Goal: Information Seeking & Learning: Learn about a topic

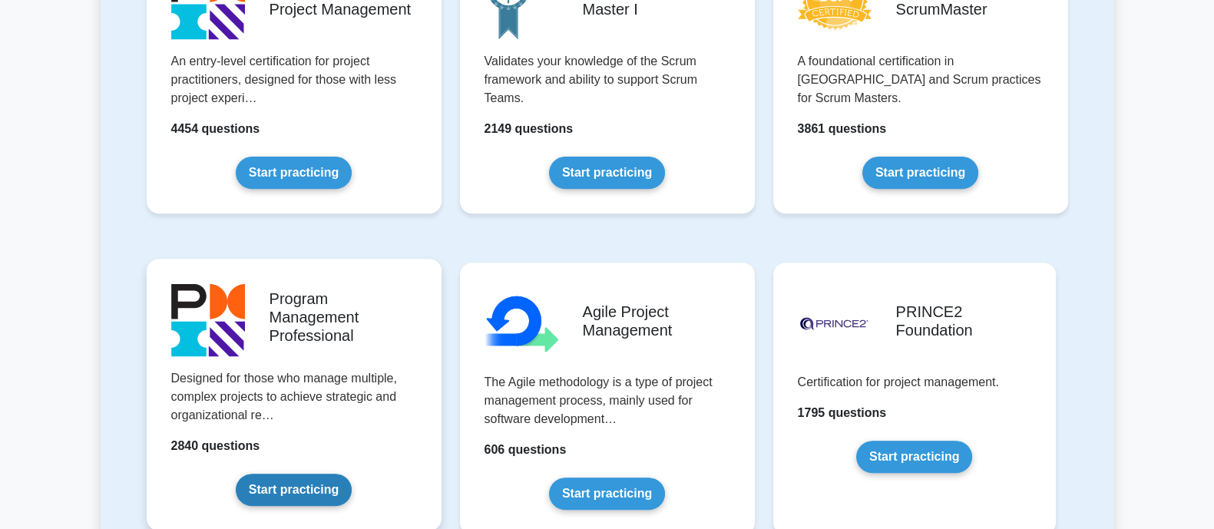
scroll to position [767, 0]
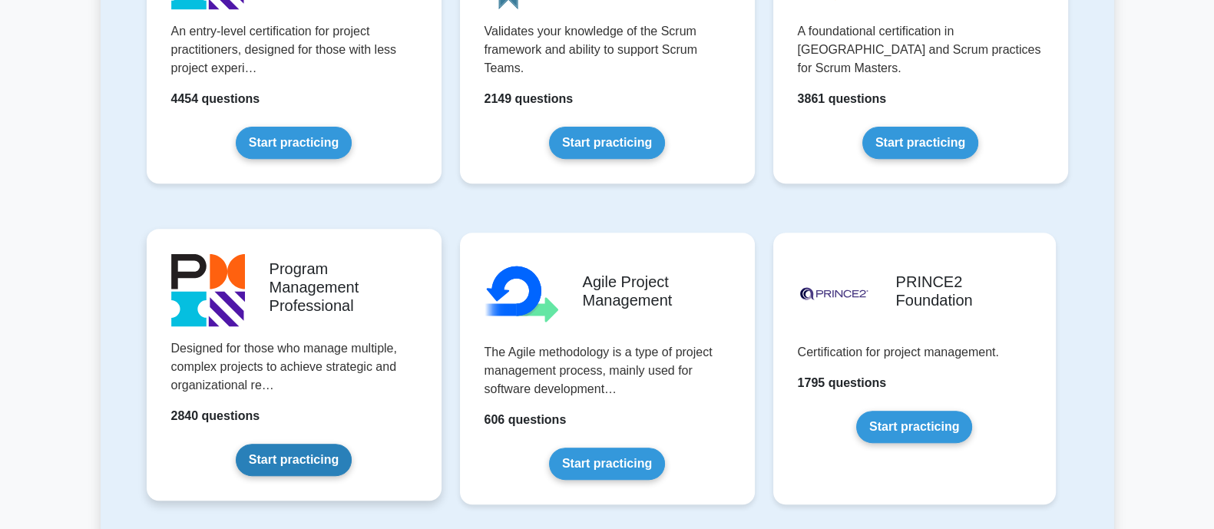
click at [299, 457] on link "Start practicing" at bounding box center [294, 460] width 116 height 32
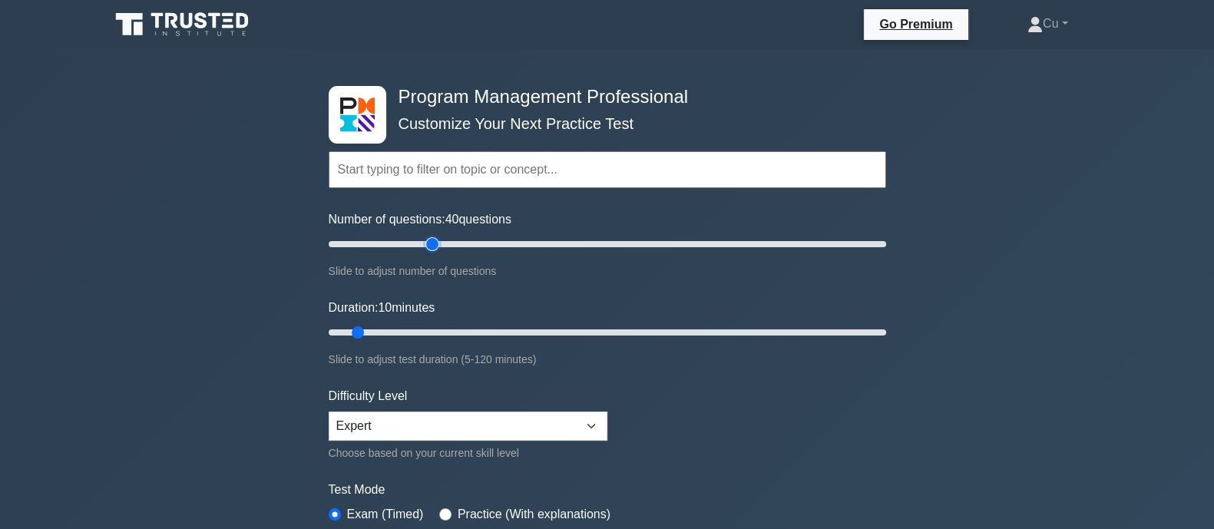
click at [429, 243] on input "Number of questions: 40 questions" at bounding box center [607, 244] width 557 height 18
type input "30"
click at [409, 243] on input "Number of questions: 40 questions" at bounding box center [607, 244] width 557 height 18
type input "35"
click at [481, 328] on input "Duration: 35 minutes" at bounding box center [607, 332] width 557 height 18
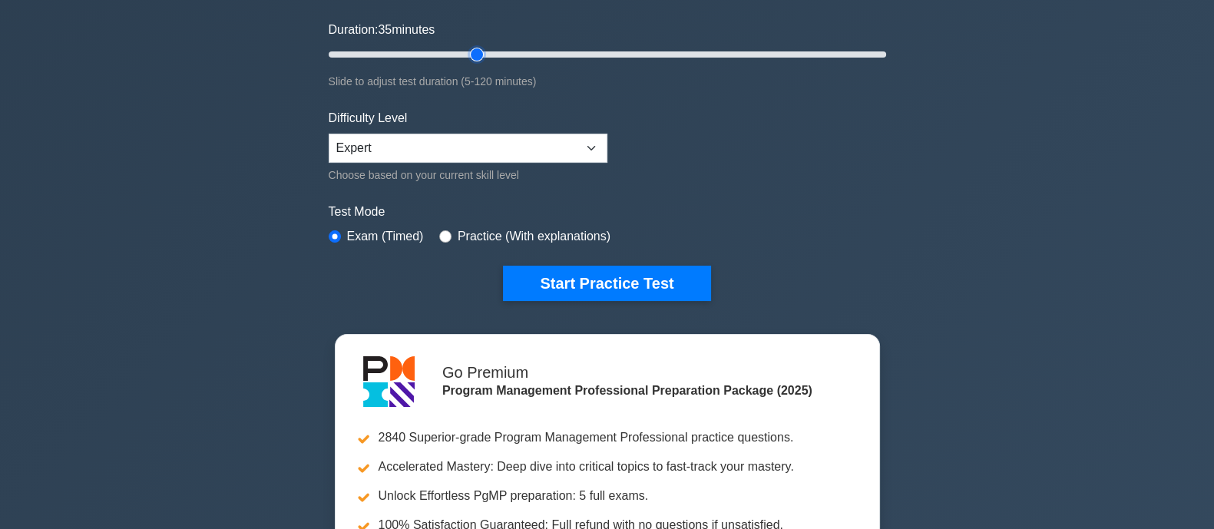
scroll to position [288, 0]
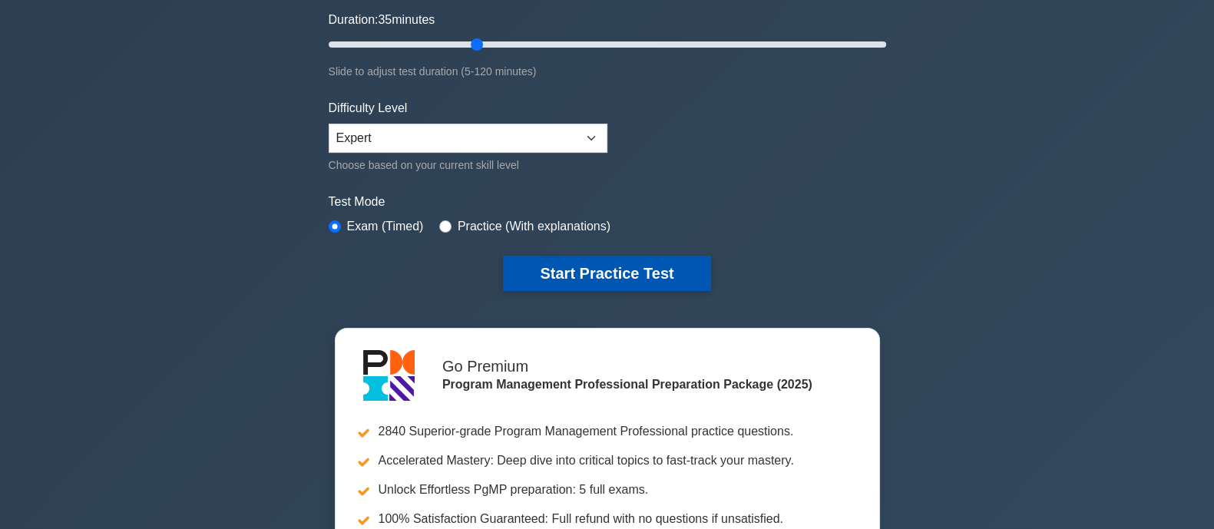
click at [630, 270] on button "Start Practice Test" at bounding box center [606, 273] width 207 height 35
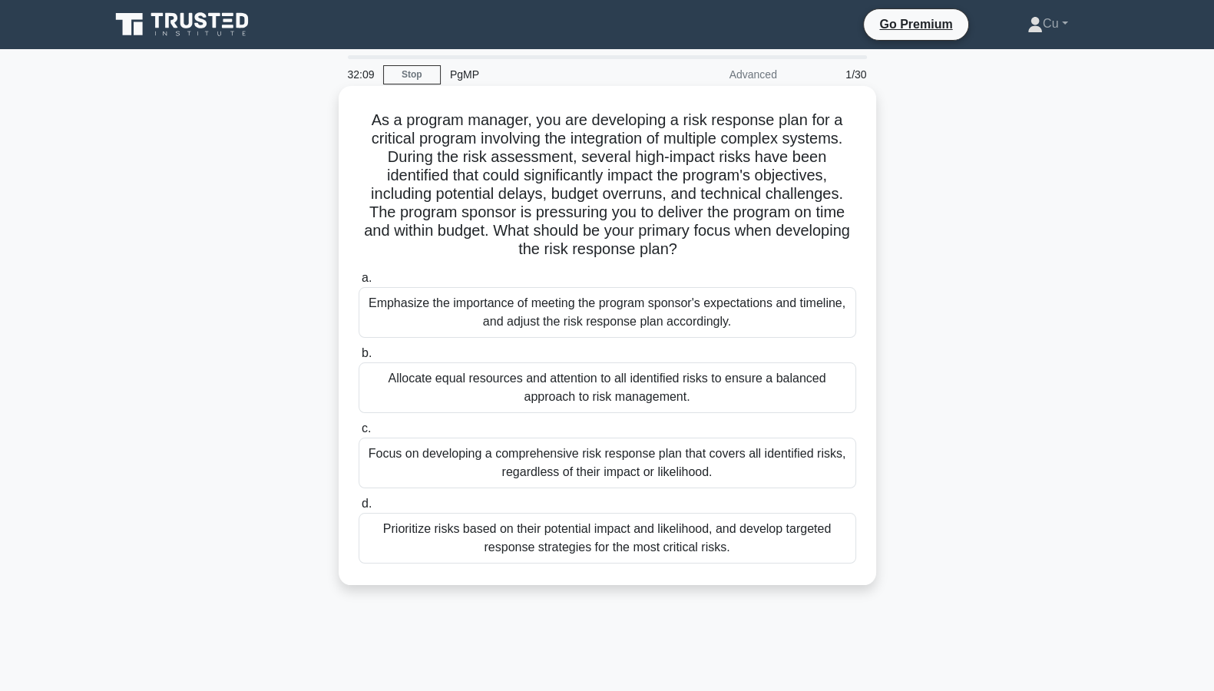
click at [591, 528] on div "Prioritize risks based on their potential impact and likelihood, and develop ta…" at bounding box center [608, 538] width 498 height 51
click at [359, 509] on input "d. Prioritize risks based on their potential impact and likelihood, and develop…" at bounding box center [359, 504] width 0 height 10
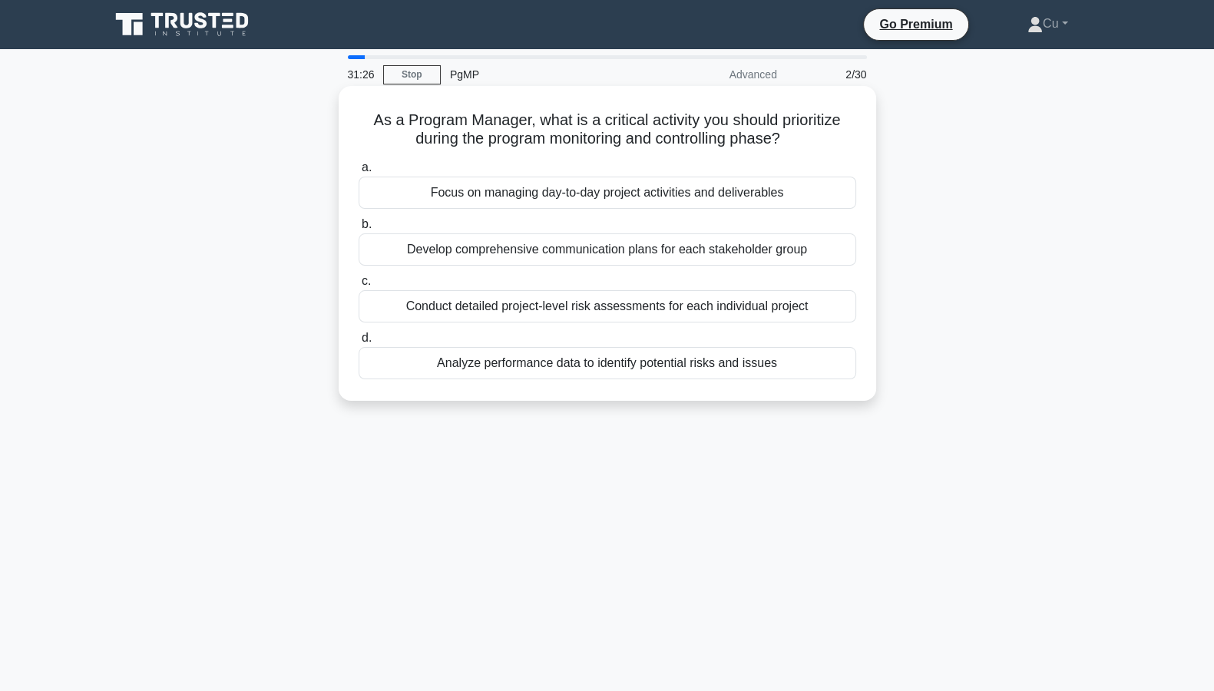
click at [518, 366] on div "Analyze performance data to identify potential risks and issues" at bounding box center [608, 363] width 498 height 32
click at [359, 343] on input "d. Analyze performance data to identify potential risks and issues" at bounding box center [359, 338] width 0 height 10
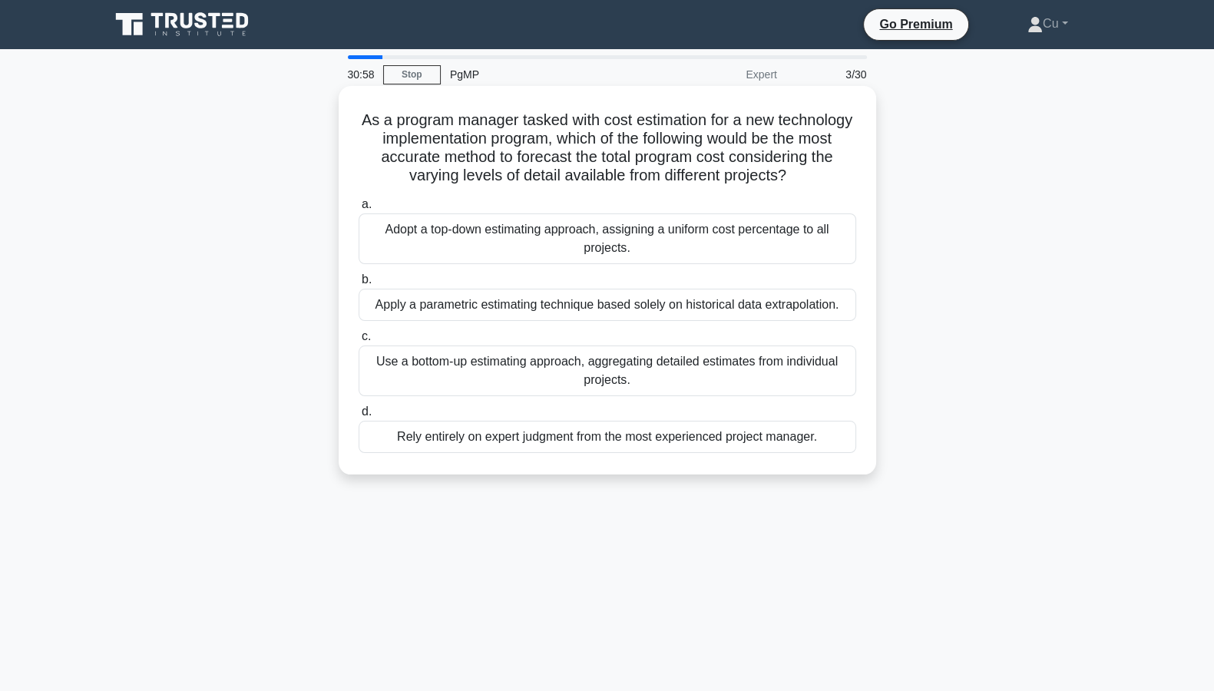
click at [506, 388] on div "Use a bottom-up estimating approach, aggregating detailed estimates from indivi…" at bounding box center [608, 371] width 498 height 51
click at [359, 342] on input "c. Use a bottom-up estimating approach, aggregating detailed estimates from ind…" at bounding box center [359, 337] width 0 height 10
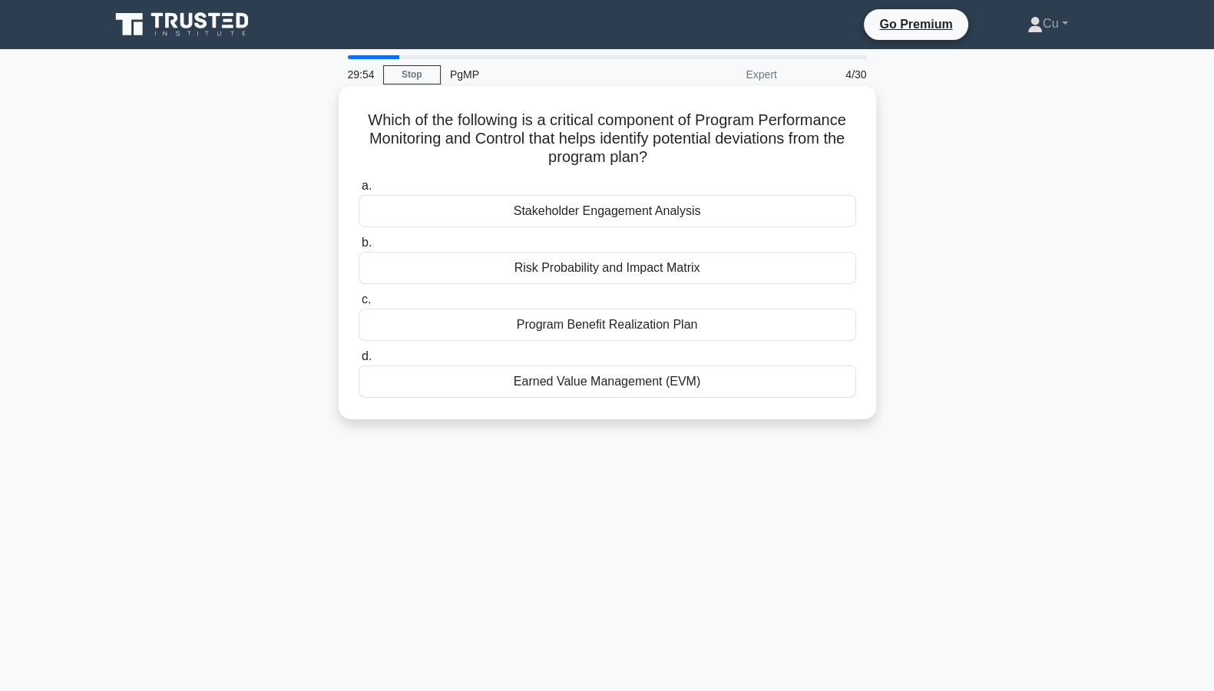
click at [620, 384] on div "Earned Value Management (EVM)" at bounding box center [608, 382] width 498 height 32
click at [359, 362] on input "d. Earned Value Management (EVM)" at bounding box center [359, 357] width 0 height 10
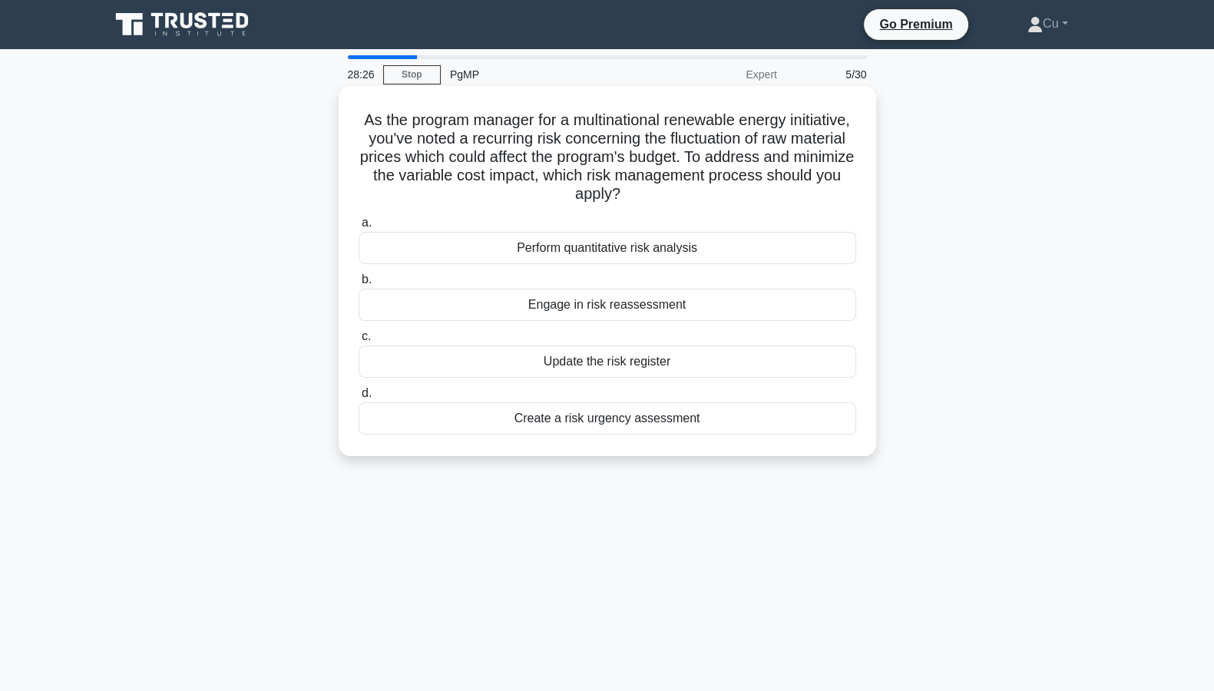
click at [527, 306] on div "Engage in risk reassessment" at bounding box center [608, 305] width 498 height 32
click at [359, 285] on input "b. Engage in risk reassessment" at bounding box center [359, 280] width 0 height 10
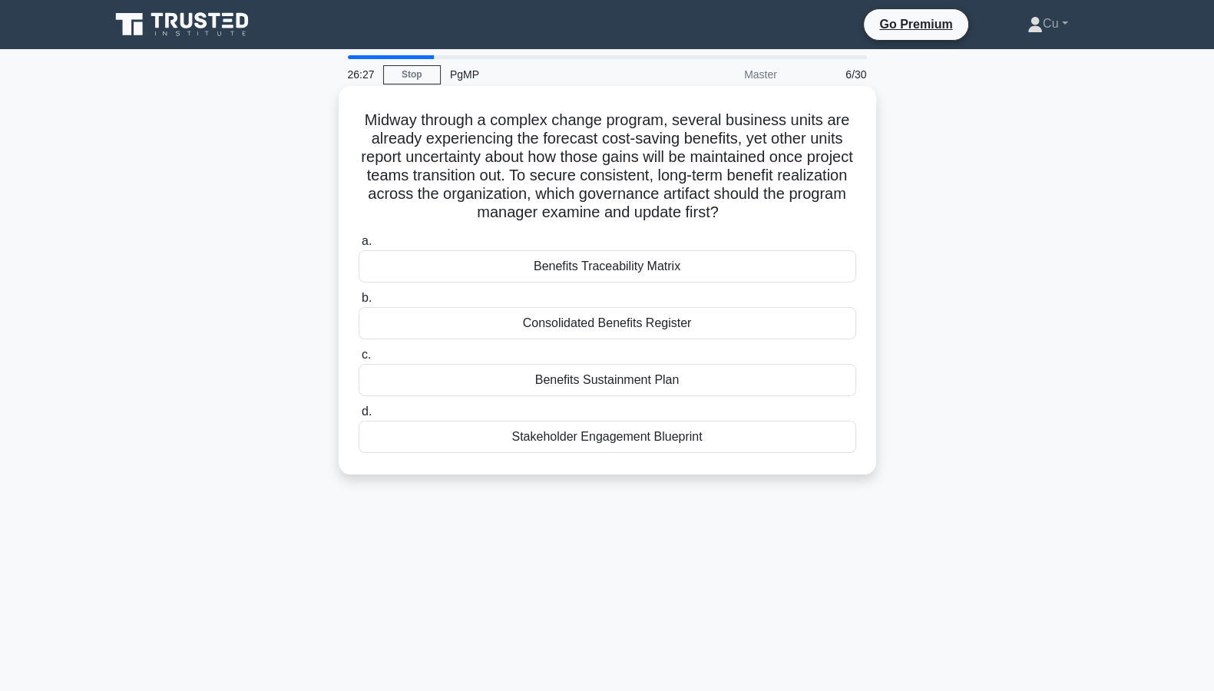
click at [575, 382] on div "Benefits Sustainment Plan" at bounding box center [608, 380] width 498 height 32
click at [359, 360] on input "c. Benefits Sustainment Plan" at bounding box center [359, 355] width 0 height 10
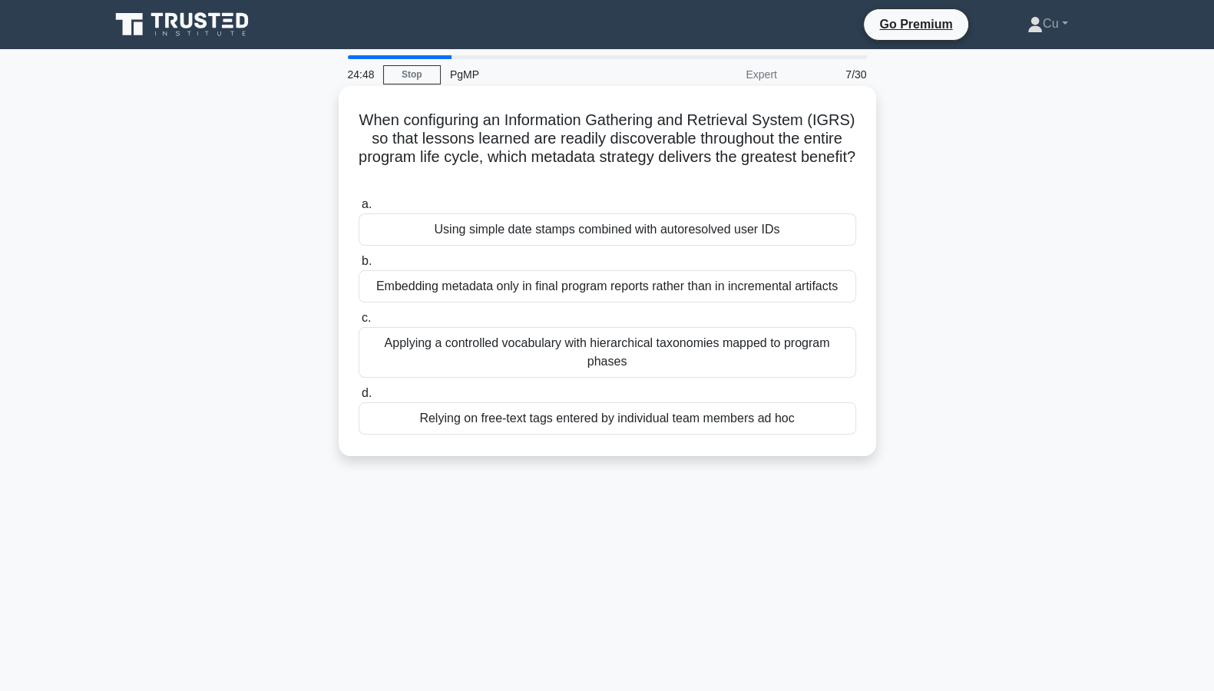
click at [511, 349] on div "Applying a controlled vocabulary with hierarchical taxonomies mapped to program…" at bounding box center [608, 352] width 498 height 51
click at [359, 323] on input "c. Applying a controlled vocabulary with hierarchical taxonomies mapped to prog…" at bounding box center [359, 318] width 0 height 10
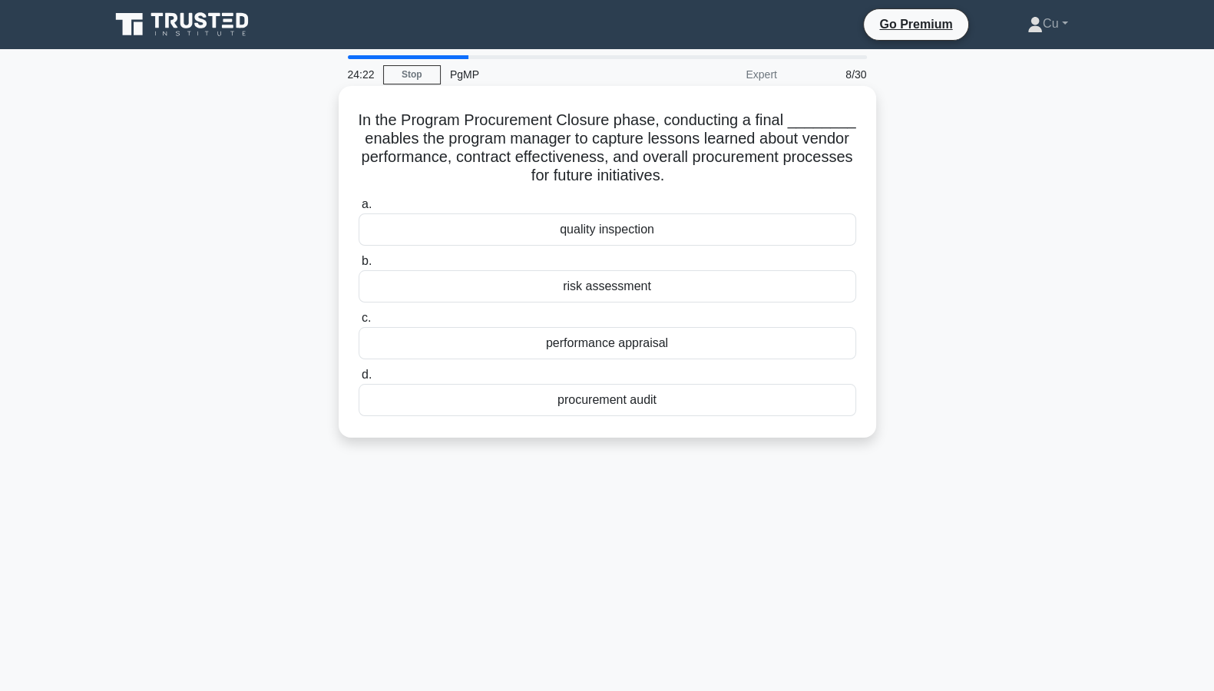
click at [597, 406] on div "procurement audit" at bounding box center [608, 400] width 498 height 32
click at [359, 380] on input "d. procurement audit" at bounding box center [359, 375] width 0 height 10
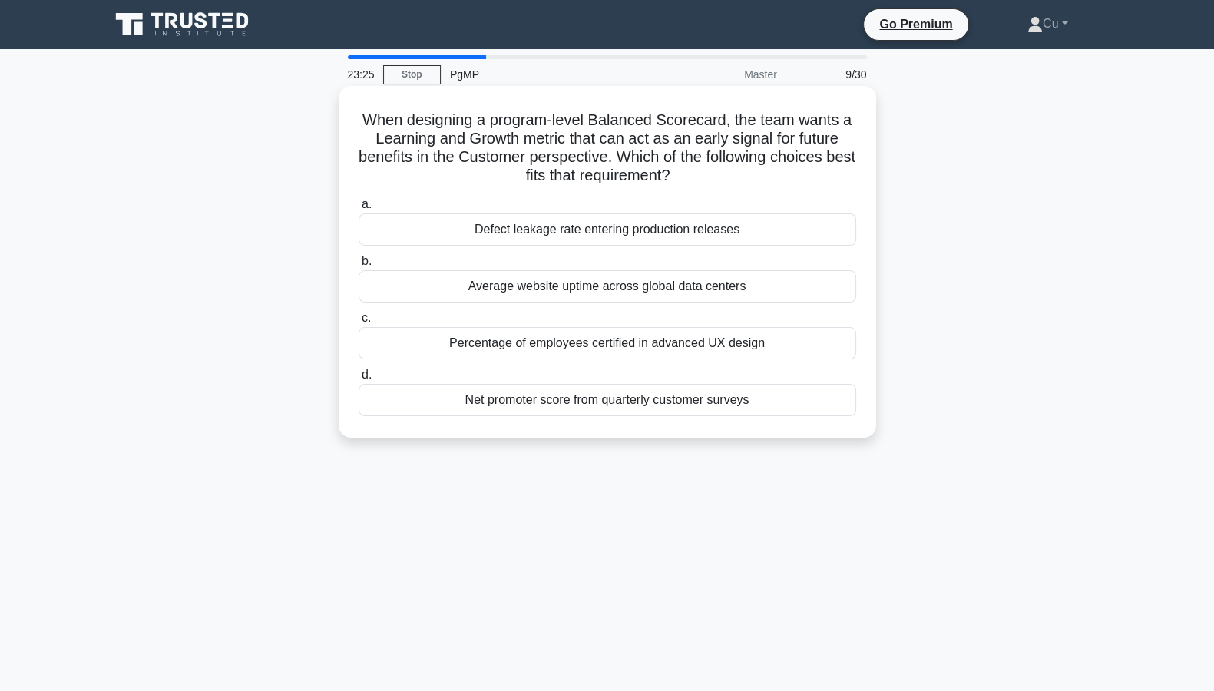
click at [580, 405] on div "Net promoter score from quarterly customer surveys" at bounding box center [608, 400] width 498 height 32
click at [359, 380] on input "d. Net promoter score from quarterly customer surveys" at bounding box center [359, 375] width 0 height 10
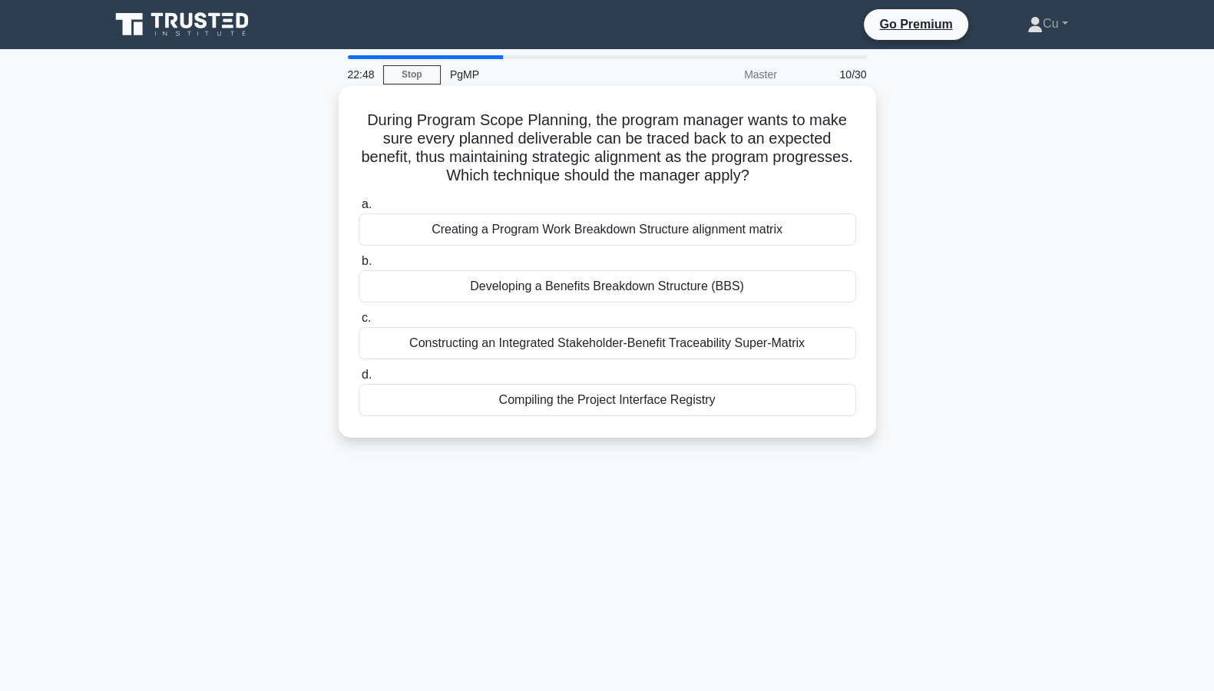
click at [553, 345] on div "Constructing an Integrated Stakeholder-Benefit Traceability Super-Matrix" at bounding box center [608, 343] width 498 height 32
click at [359, 323] on input "c. Constructing an Integrated Stakeholder-Benefit Traceability Super-Matrix" at bounding box center [359, 318] width 0 height 10
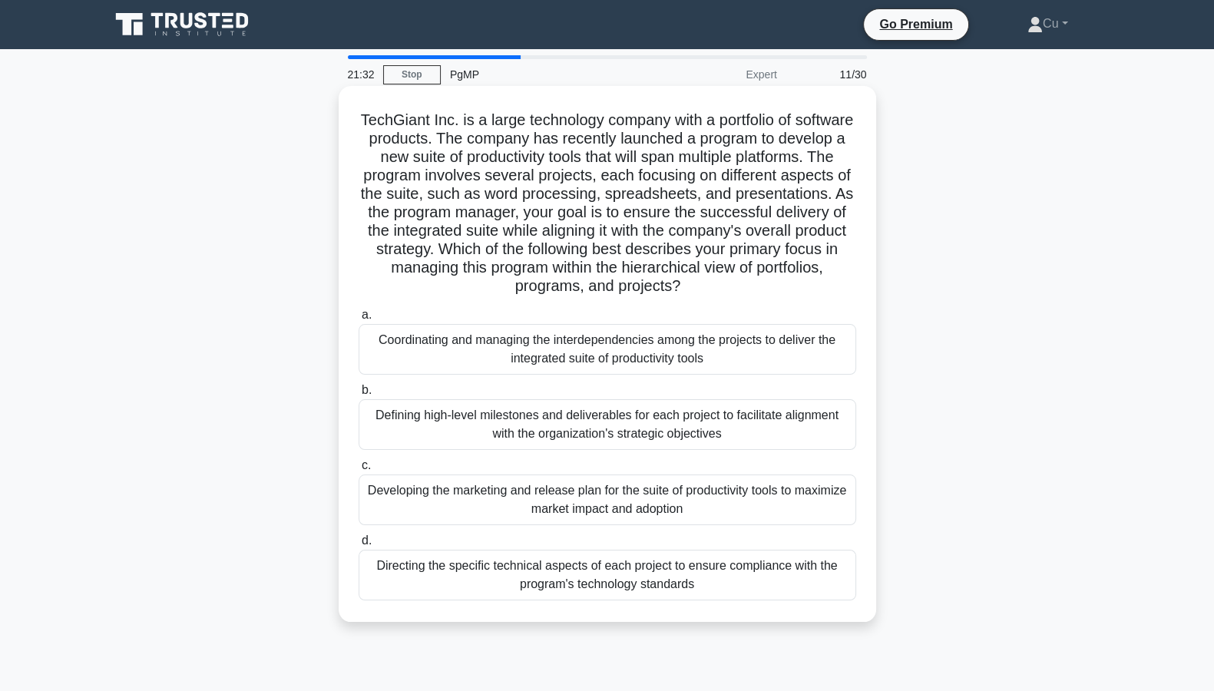
click at [769, 356] on div "Coordinating and managing the interdependencies among the projects to deliver t…" at bounding box center [608, 349] width 498 height 51
click at [359, 320] on input "a. Coordinating and managing the interdependencies among the projects to delive…" at bounding box center [359, 315] width 0 height 10
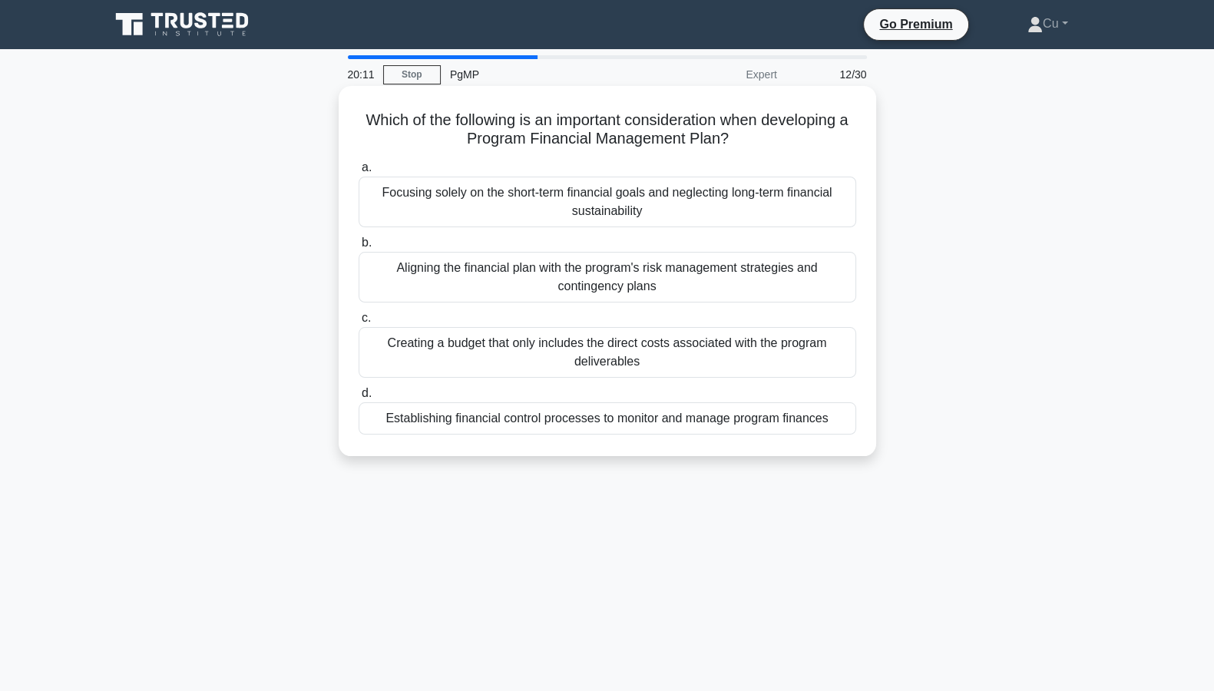
click at [541, 278] on div "Aligning the financial plan with the program's risk management strategies and c…" at bounding box center [608, 277] width 498 height 51
click at [359, 248] on input "b. Aligning the financial plan with the program's risk management strategies an…" at bounding box center [359, 243] width 0 height 10
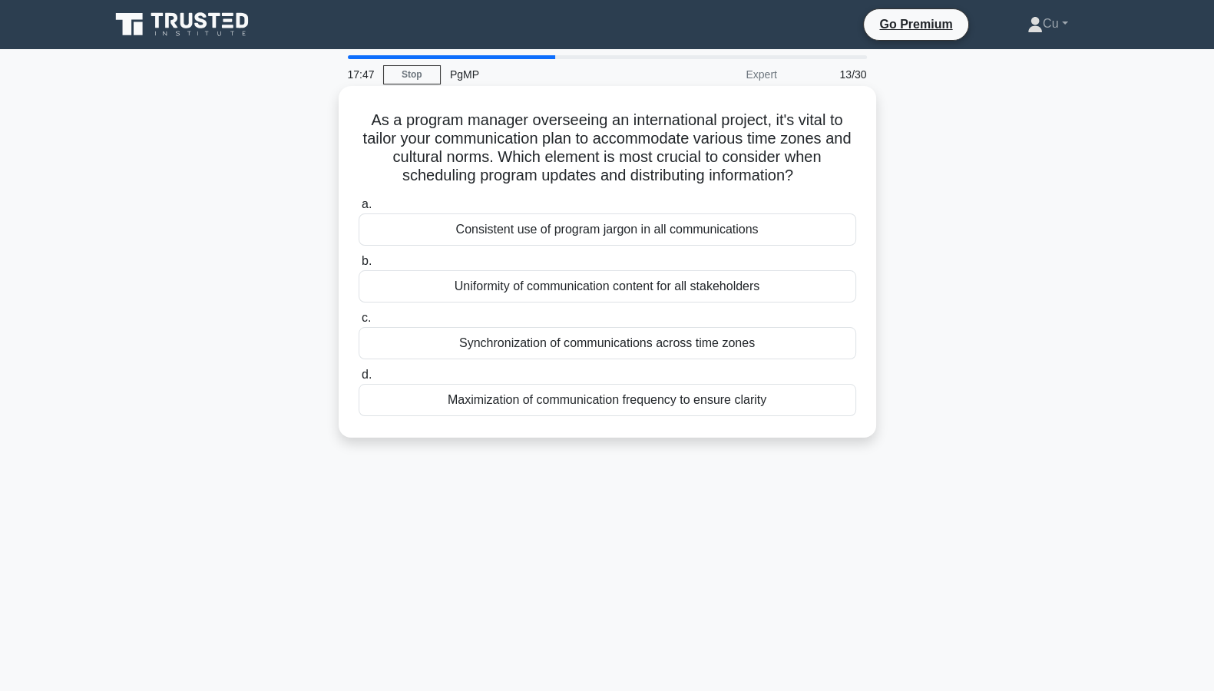
click at [595, 346] on div "Synchronization of communications across time zones" at bounding box center [608, 343] width 498 height 32
click at [359, 323] on input "c. Synchronization of communications across time zones" at bounding box center [359, 318] width 0 height 10
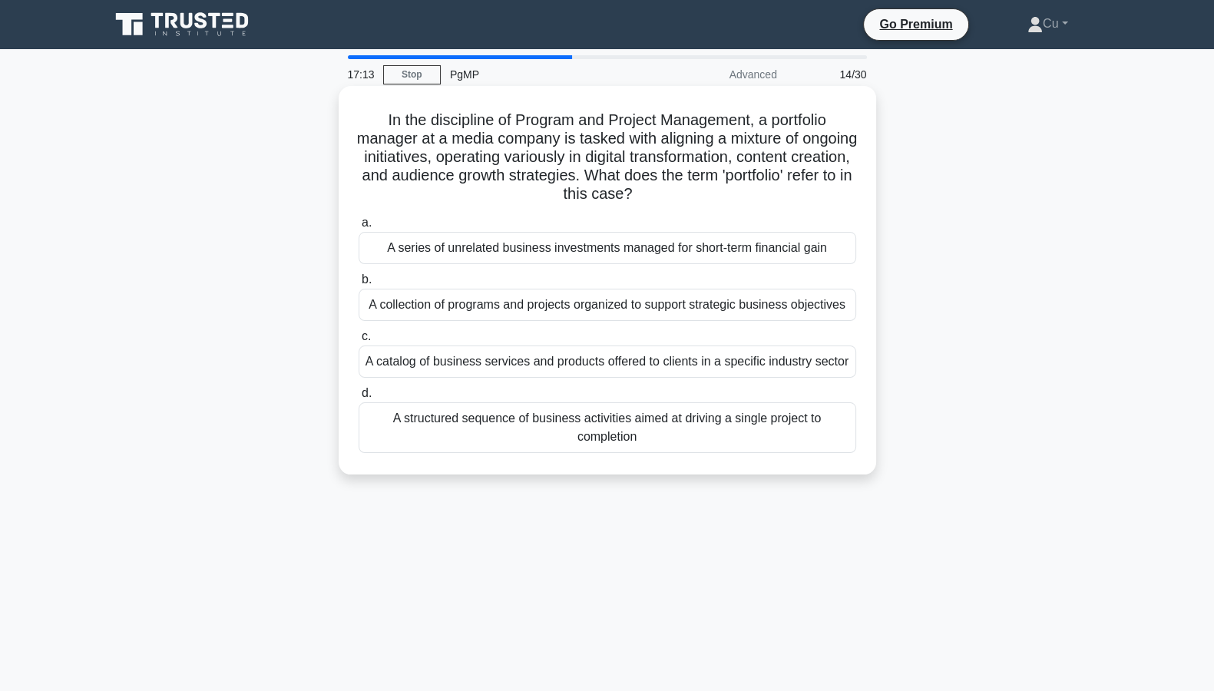
click at [491, 307] on div "A collection of programs and projects organized to support strategic business o…" at bounding box center [608, 305] width 498 height 32
click at [359, 285] on input "b. A collection of programs and projects organized to support strategic busines…" at bounding box center [359, 280] width 0 height 10
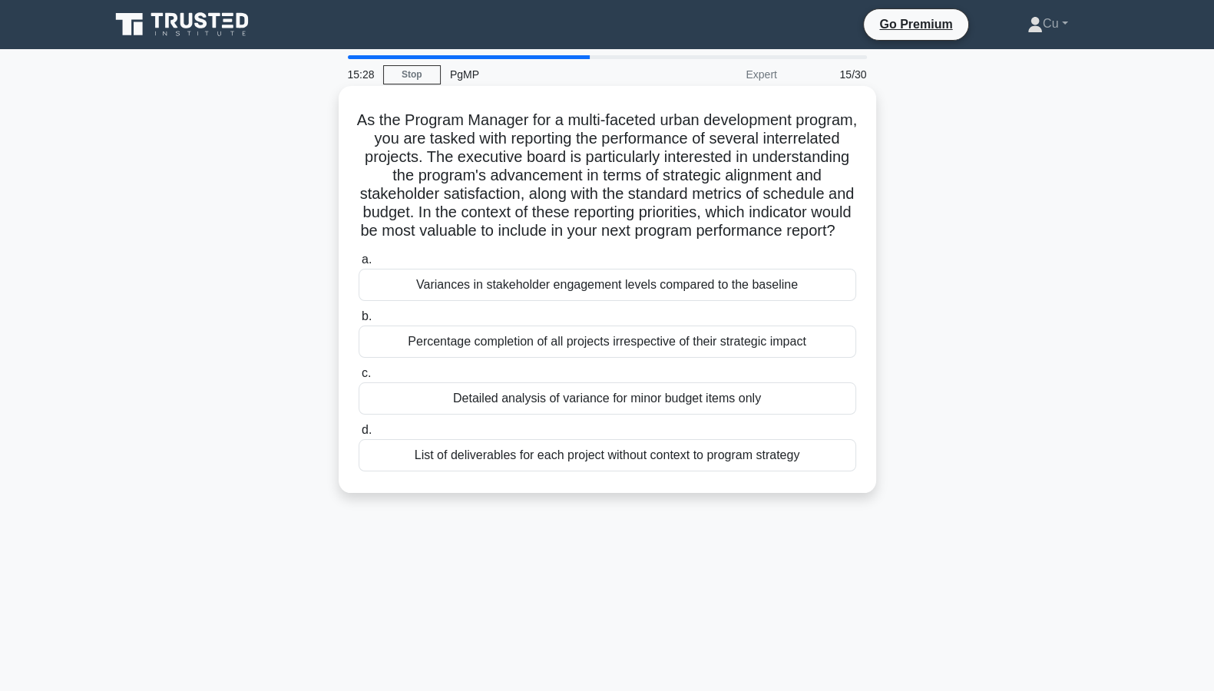
click at [595, 358] on div "Percentage completion of all projects irrespective of their strategic impact" at bounding box center [608, 342] width 498 height 32
click at [359, 322] on input "b. Percentage completion of all projects irrespective of their strategic impact" at bounding box center [359, 317] width 0 height 10
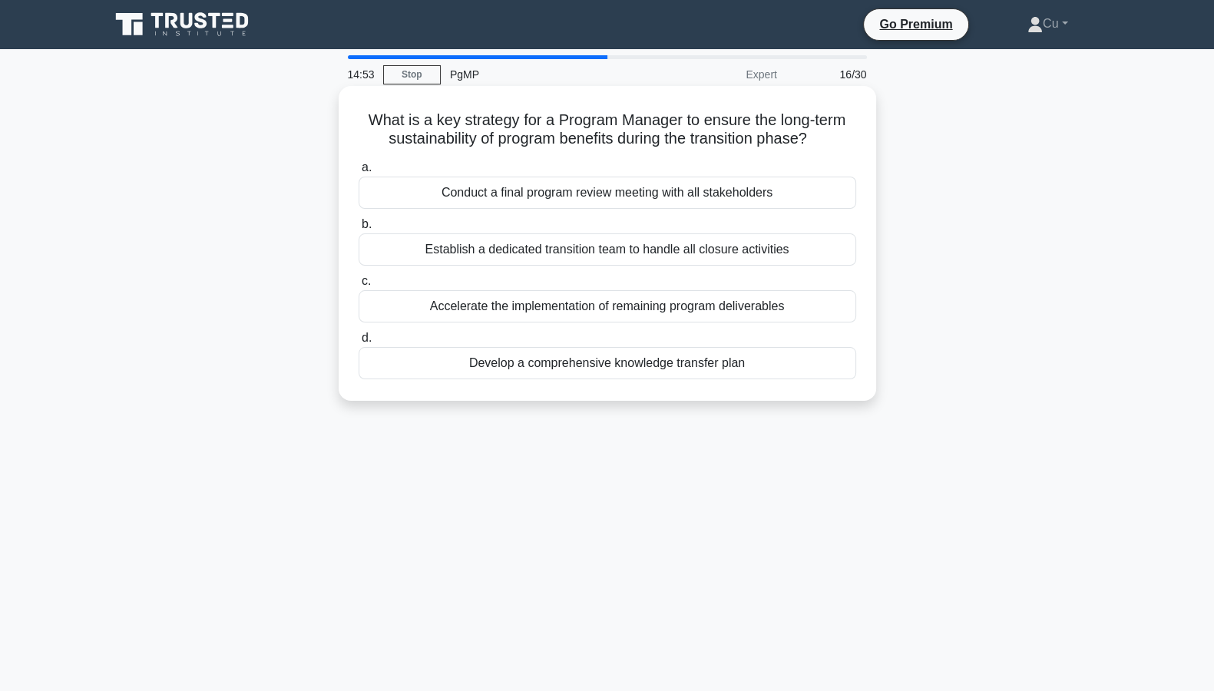
click at [687, 362] on div "Develop a comprehensive knowledge transfer plan" at bounding box center [608, 363] width 498 height 32
click at [359, 343] on input "d. Develop a comprehensive knowledge transfer plan" at bounding box center [359, 338] width 0 height 10
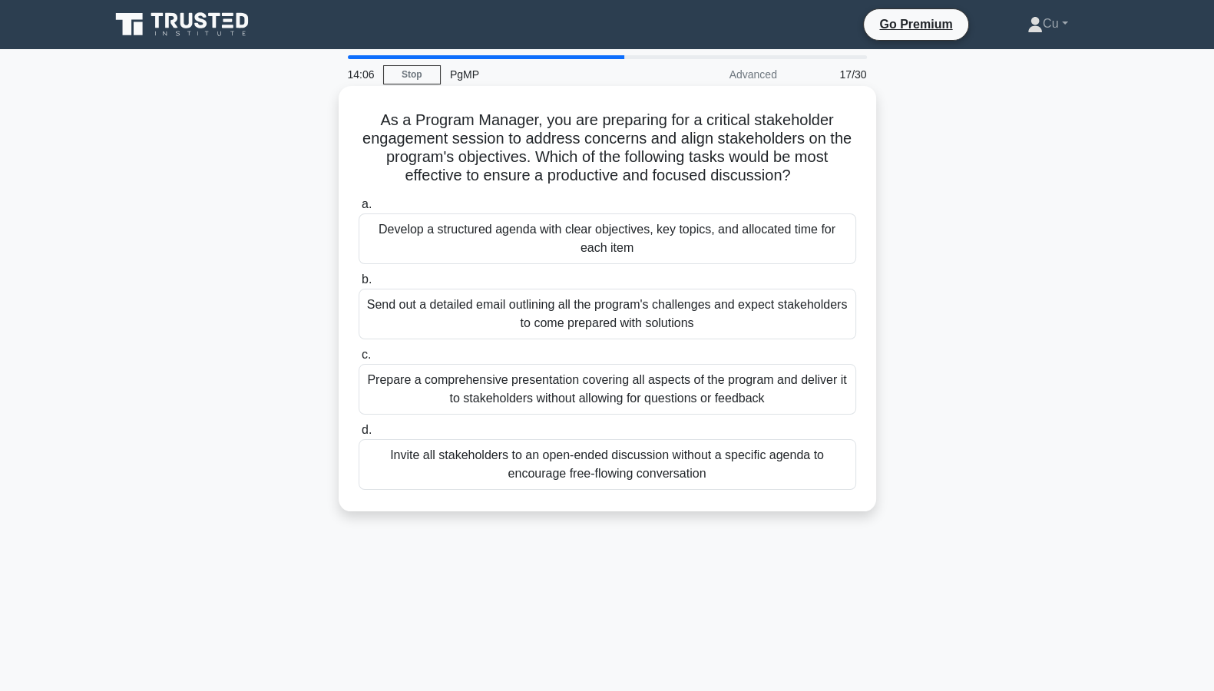
click at [492, 242] on div "Develop a structured agenda with clear objectives, key topics, and allocated ti…" at bounding box center [608, 238] width 498 height 51
click at [359, 210] on input "a. Develop a structured agenda with clear objectives, key topics, and allocated…" at bounding box center [359, 205] width 0 height 10
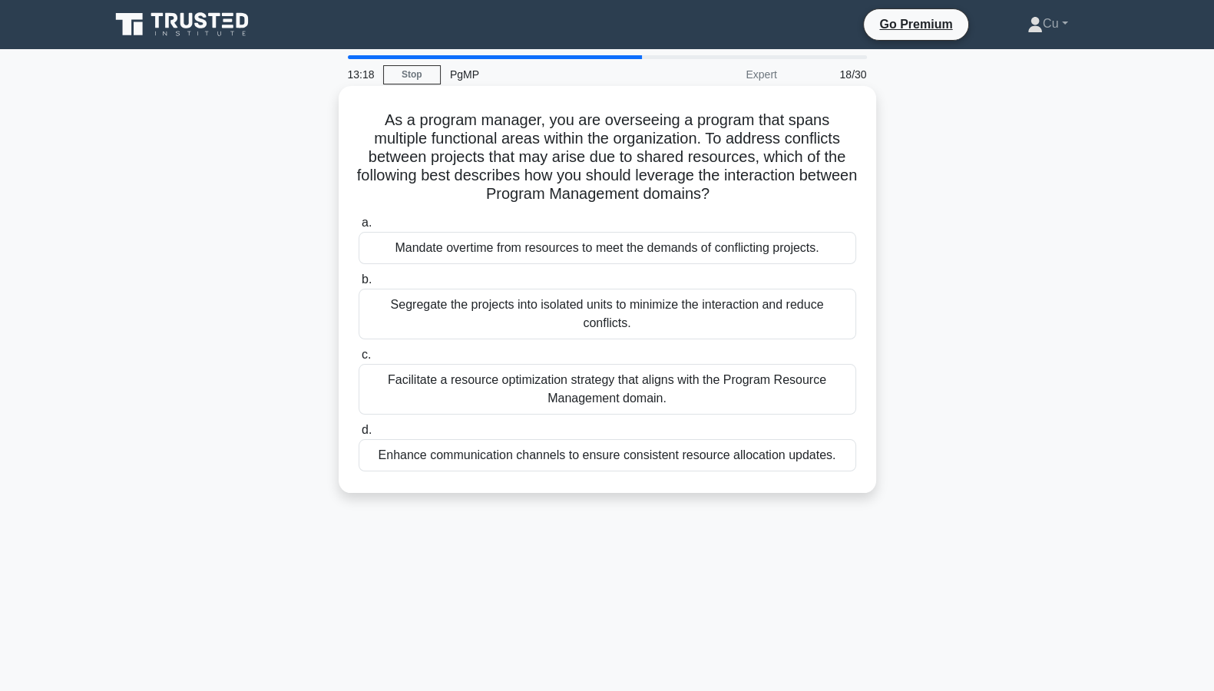
click at [624, 389] on div "Facilitate a resource optimization strategy that aligns with the Program Resour…" at bounding box center [608, 389] width 498 height 51
click at [359, 360] on input "c. Facilitate a resource optimization strategy that aligns with the Program Res…" at bounding box center [359, 355] width 0 height 10
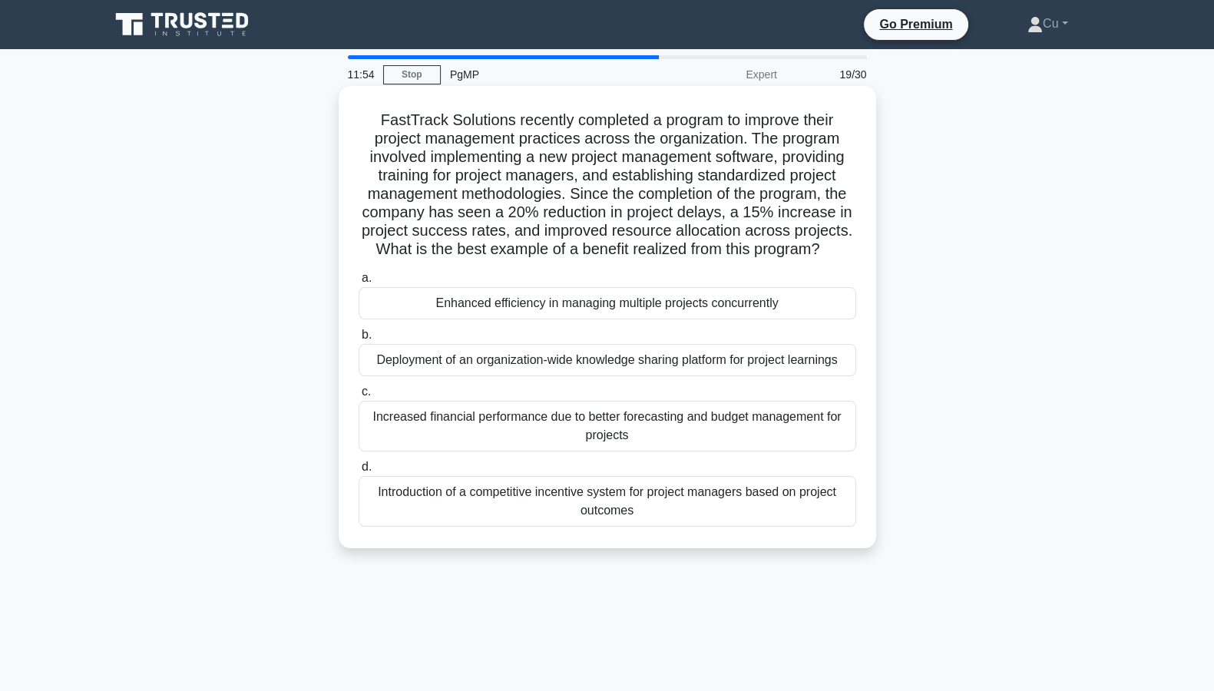
click at [591, 296] on div "Enhanced efficiency in managing multiple projects concurrently" at bounding box center [608, 303] width 498 height 32
click at [359, 283] on input "a. Enhanced efficiency in managing multiple projects concurrently" at bounding box center [359, 278] width 0 height 10
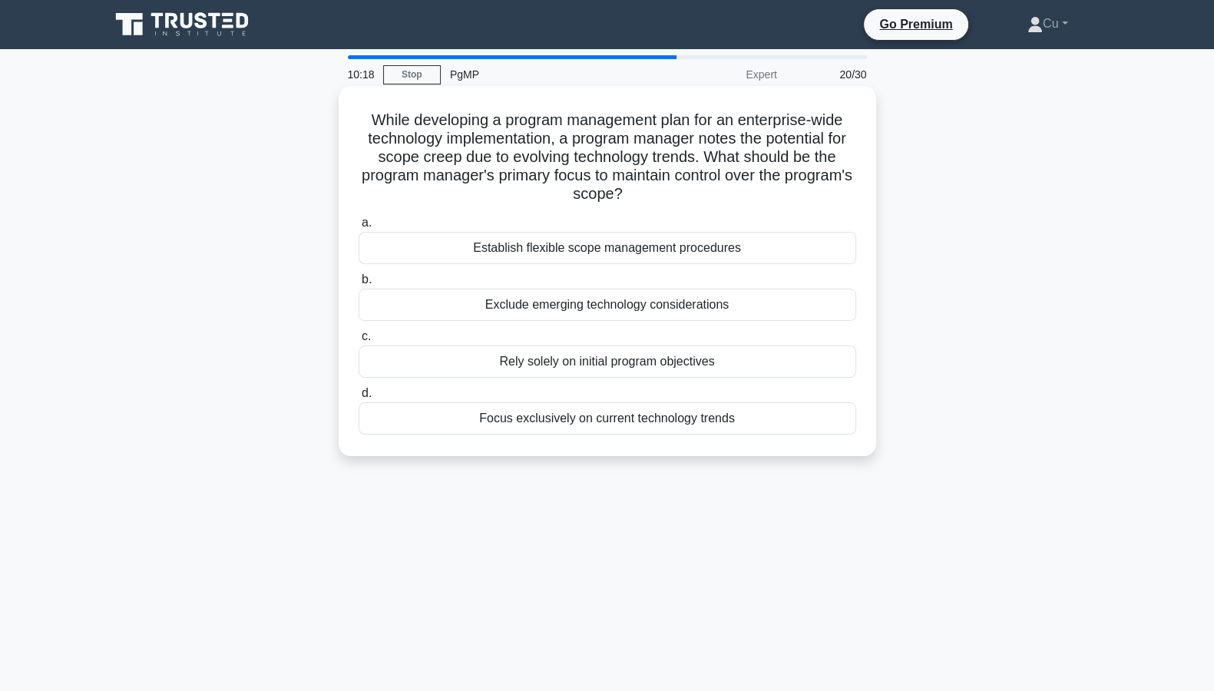
click at [634, 250] on div "Establish flexible scope management procedures" at bounding box center [608, 248] width 498 height 32
click at [359, 228] on input "a. Establish flexible scope management procedures" at bounding box center [359, 223] width 0 height 10
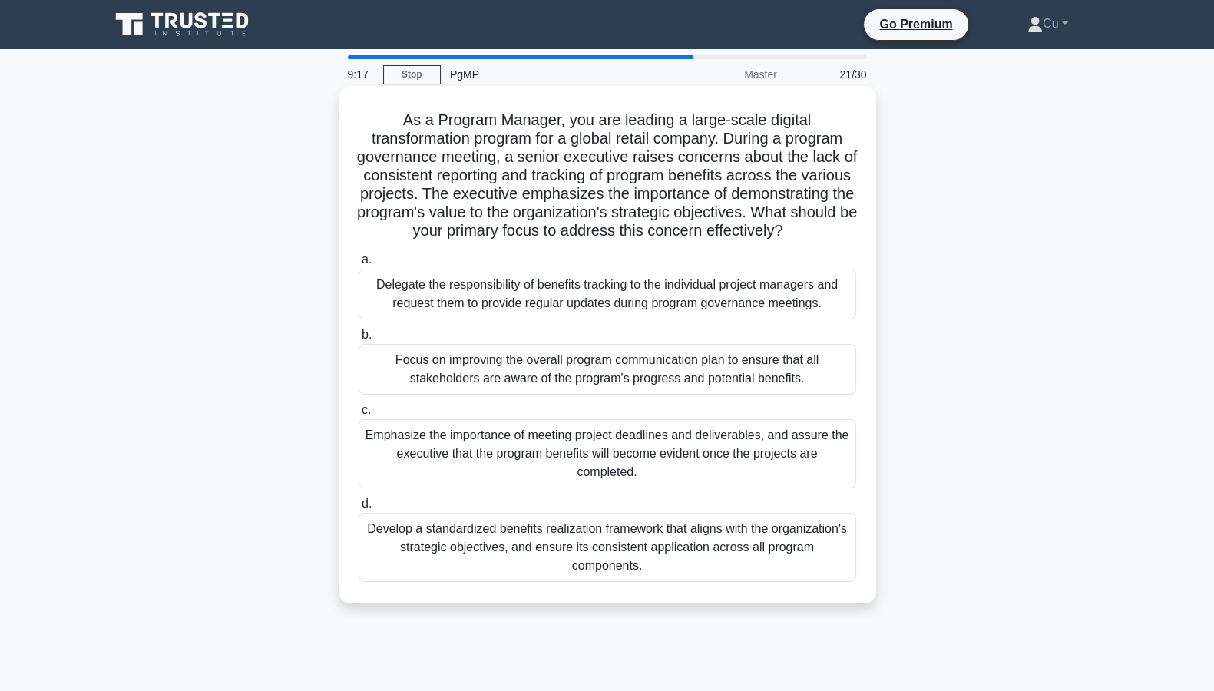
click at [534, 528] on div "Develop a standardized benefits realization framework that aligns with the orga…" at bounding box center [608, 547] width 498 height 69
click at [359, 509] on input "d. Develop a standardized benefits realization framework that aligns with the o…" at bounding box center [359, 504] width 0 height 10
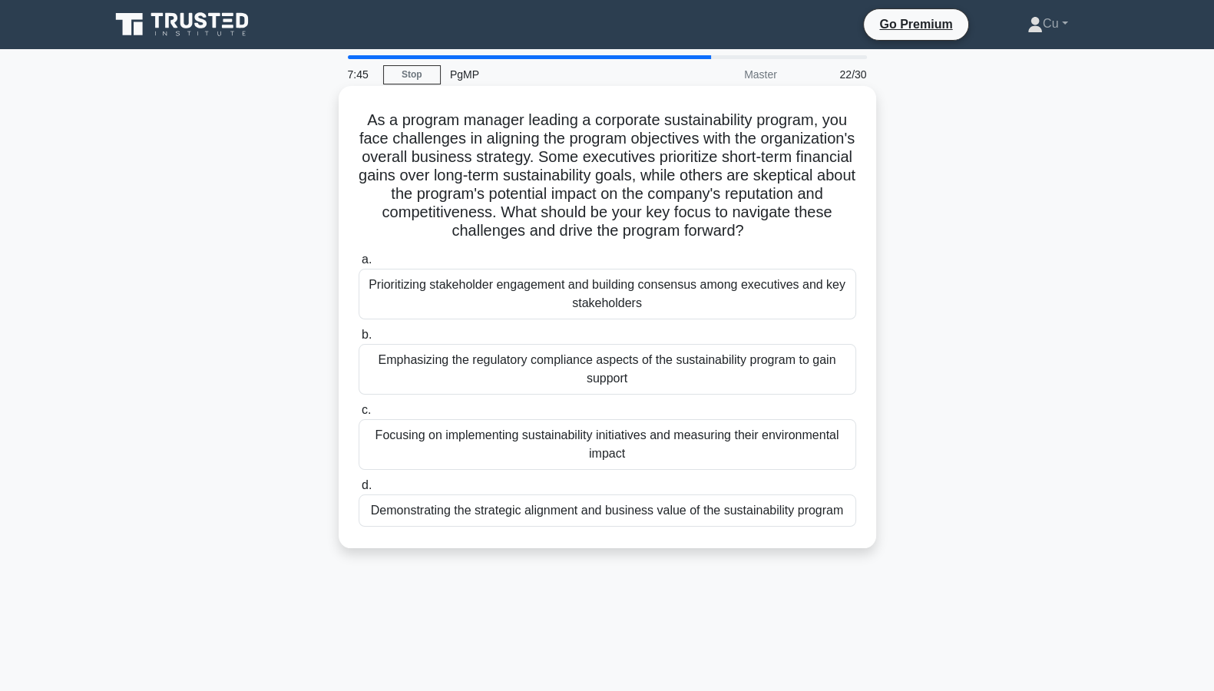
drag, startPoint x: 352, startPoint y: 234, endPoint x: 872, endPoint y: 234, distance: 519.9
click at [872, 234] on div "As a program manager leading a corporate sustainability program, you face chall…" at bounding box center [608, 317] width 538 height 462
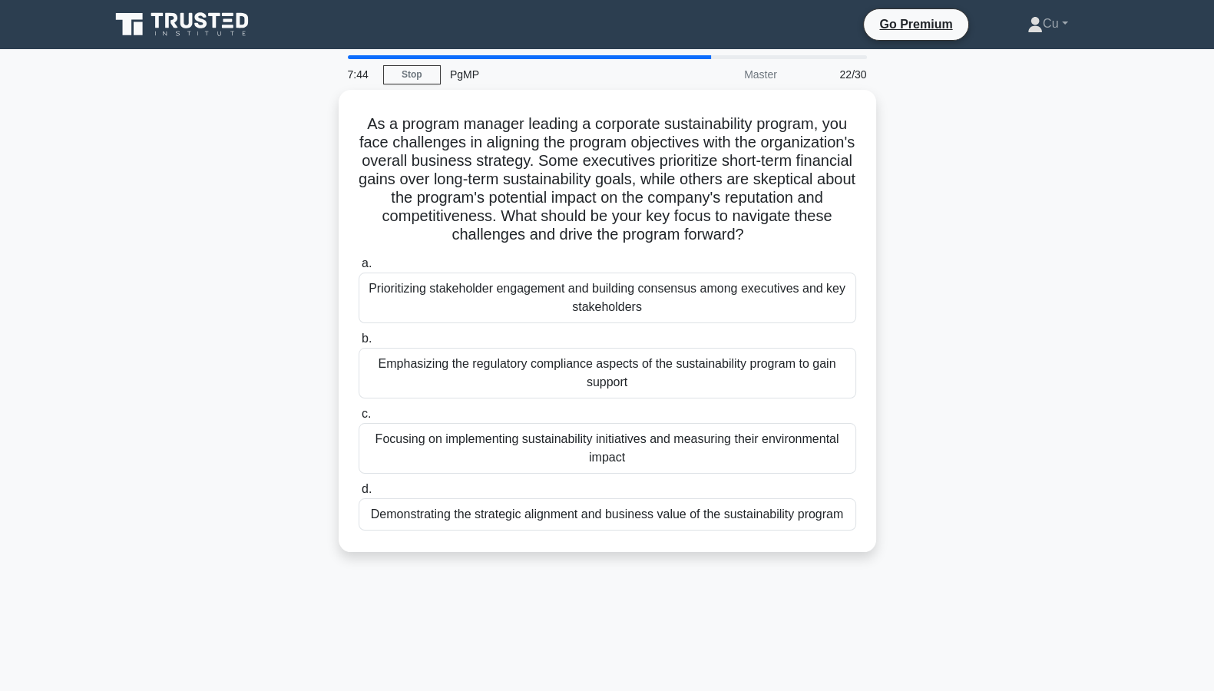
click at [613, 528] on div "7:44 Stop PgMP Master 22/30 As a program manager leading a corporate sustainabi…" at bounding box center [608, 439] width 1014 height 768
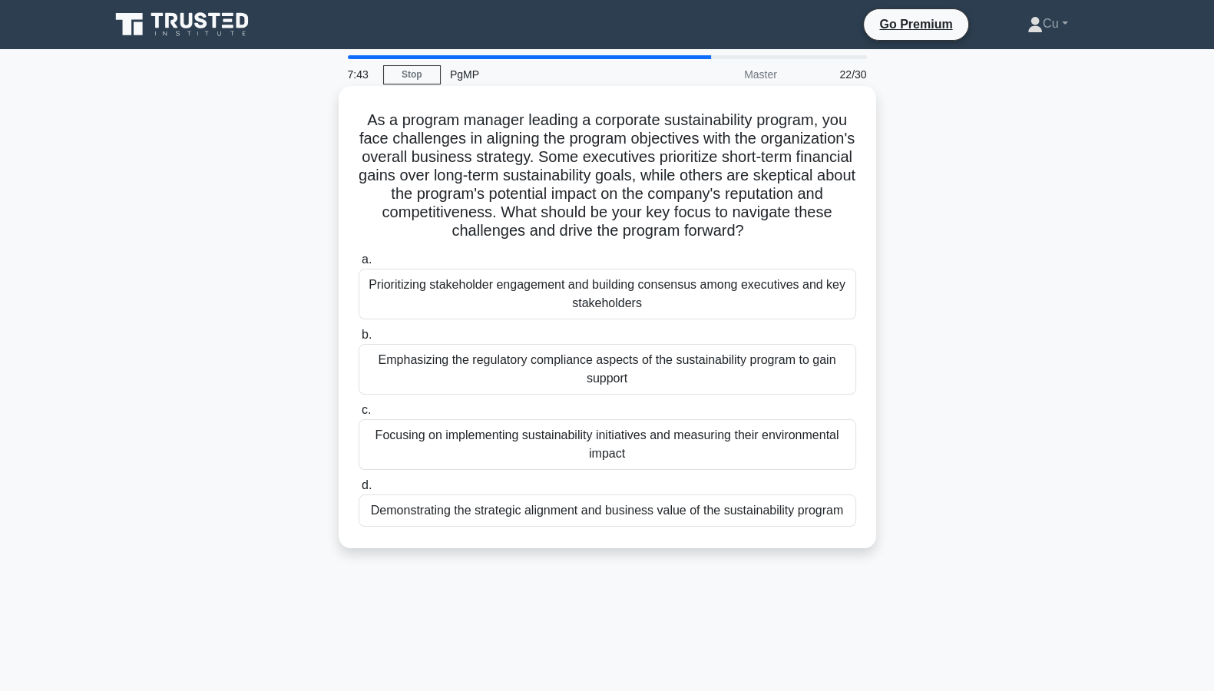
click at [585, 521] on div "Demonstrating the strategic alignment and business value of the sustainability …" at bounding box center [608, 511] width 498 height 32
click at [359, 491] on input "d. Demonstrating the strategic alignment and business value of the sustainabili…" at bounding box center [359, 486] width 0 height 10
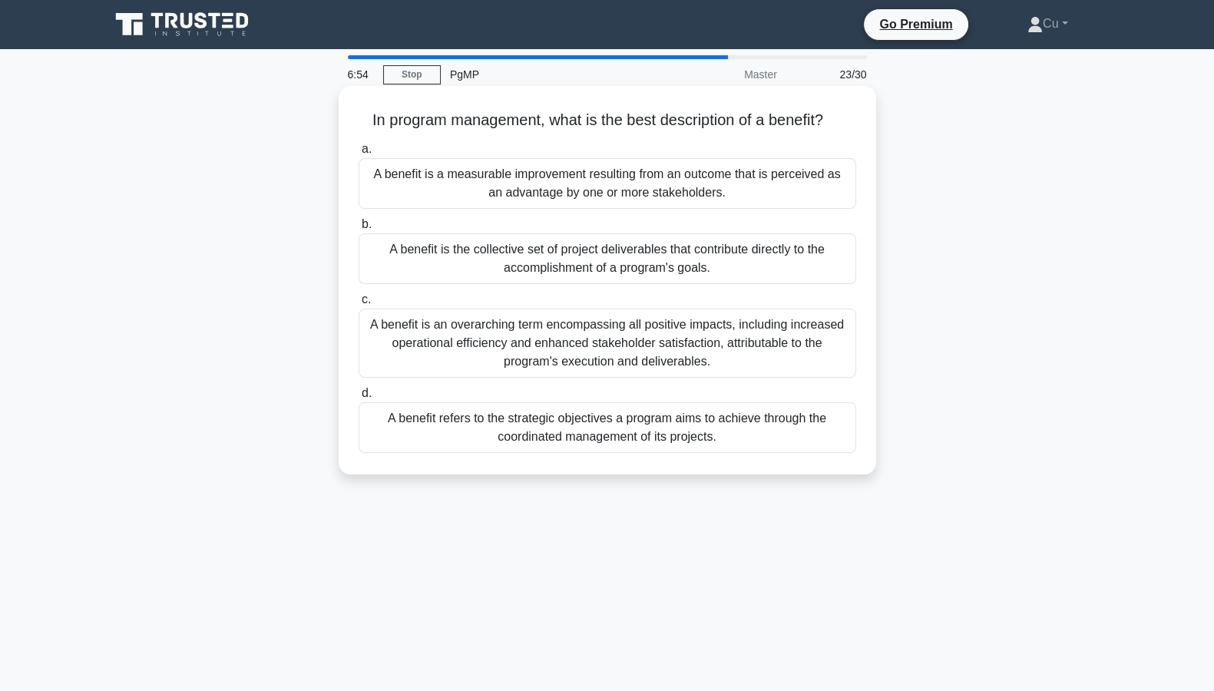
click at [592, 433] on div "A benefit refers to the strategic objectives a program aims to achieve through …" at bounding box center [608, 427] width 498 height 51
click at [359, 399] on input "d. A benefit refers to the strategic objectives a program aims to achieve throu…" at bounding box center [359, 394] width 0 height 10
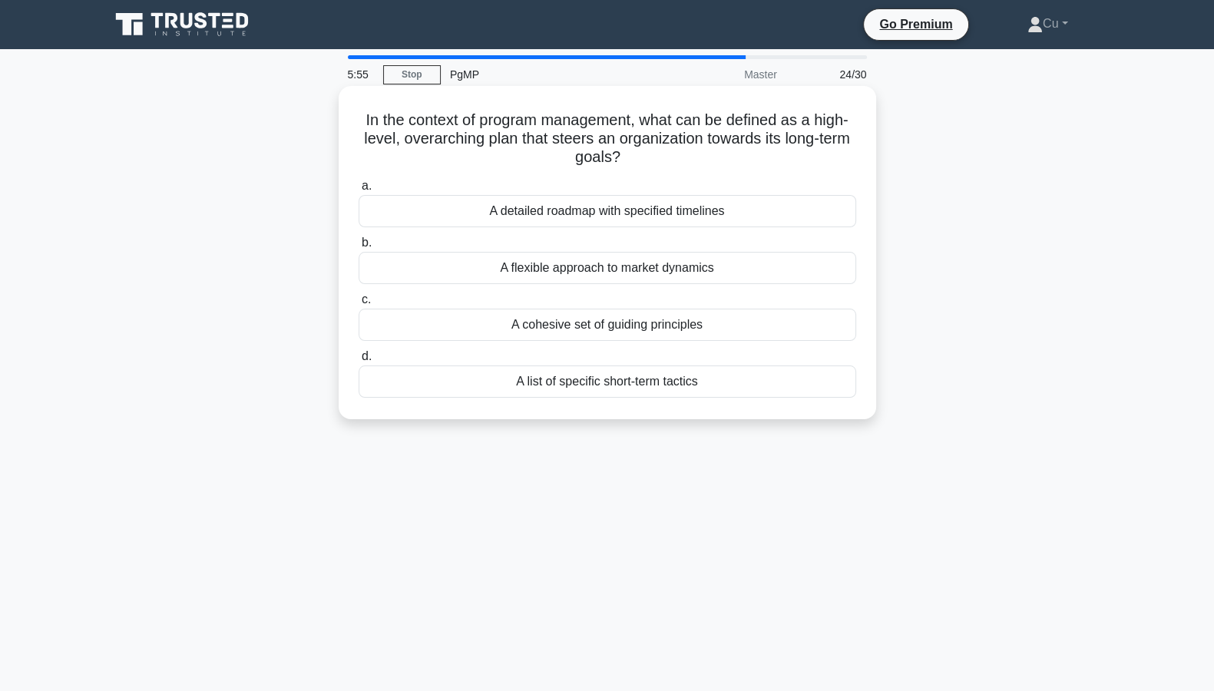
click at [658, 330] on div "A cohesive set of guiding principles" at bounding box center [608, 325] width 498 height 32
click at [359, 305] on input "c. A cohesive set of guiding principles" at bounding box center [359, 300] width 0 height 10
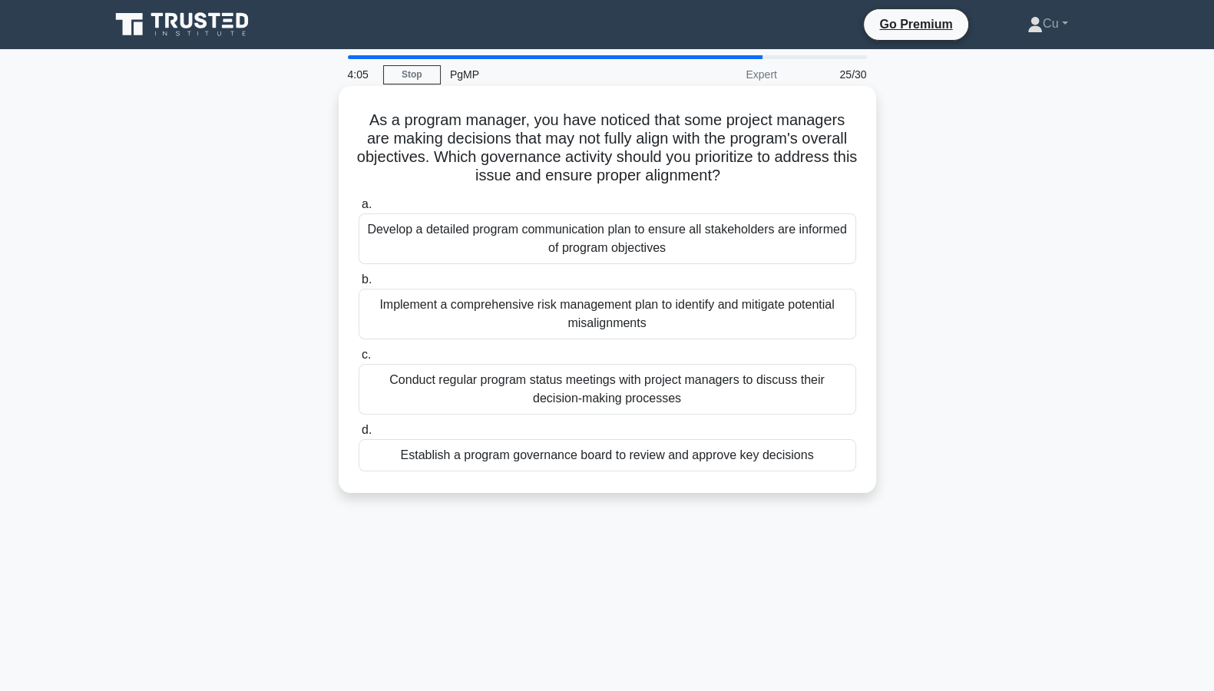
click at [595, 395] on div "Conduct regular program status meetings with project managers to discuss their …" at bounding box center [608, 389] width 498 height 51
click at [359, 360] on input "c. Conduct regular program status meetings with project managers to discuss the…" at bounding box center [359, 355] width 0 height 10
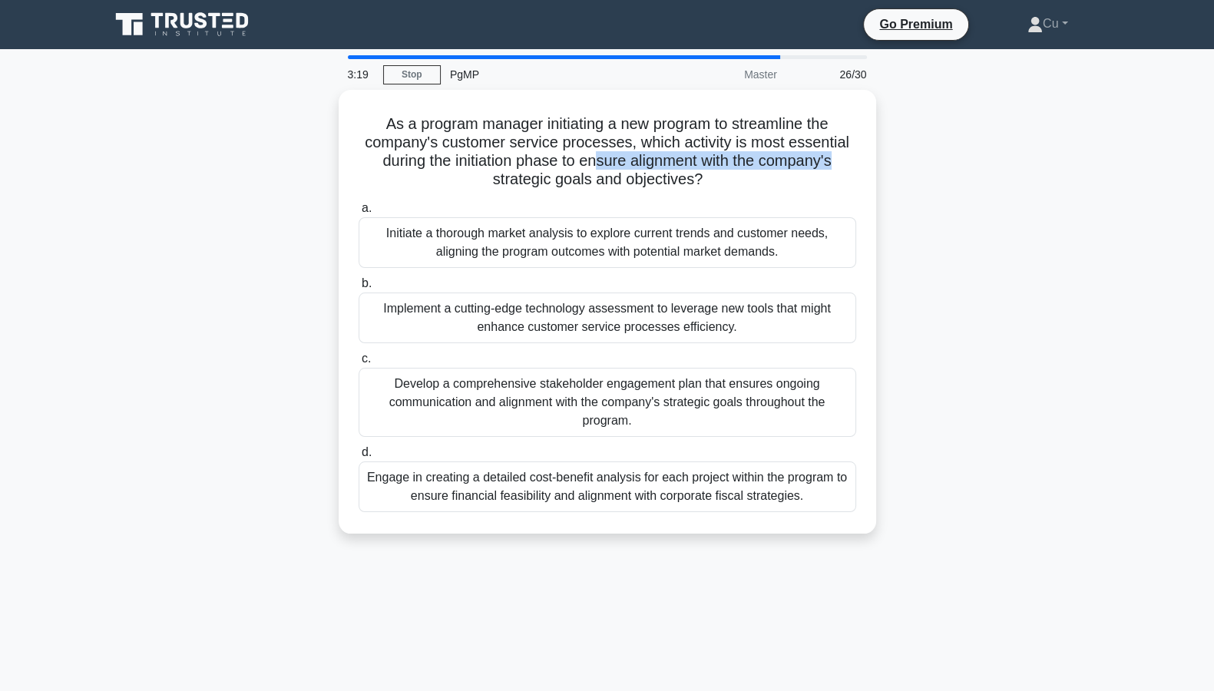
drag, startPoint x: 595, startPoint y: 153, endPoint x: 898, endPoint y: 167, distance: 303.7
click at [898, 167] on div "As a program manager initiating a new program to streamline the company's custo…" at bounding box center [608, 321] width 1014 height 462
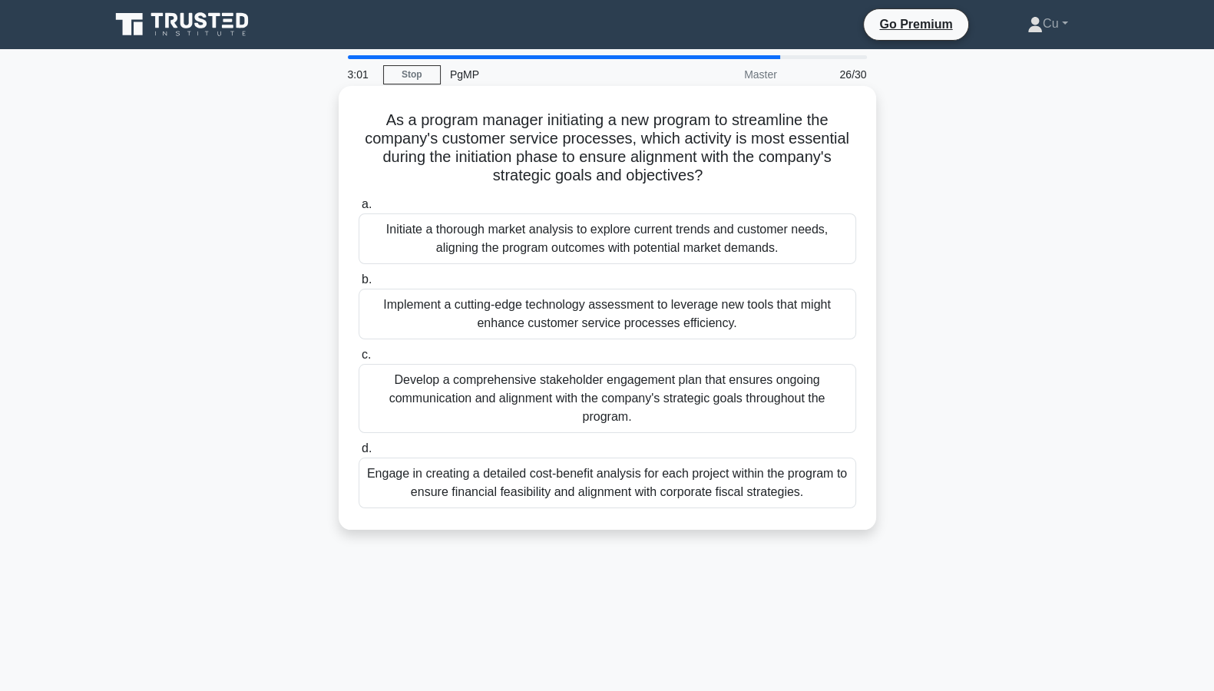
click at [574, 407] on div "Develop a comprehensive stakeholder engagement plan that ensures ongoing commun…" at bounding box center [608, 398] width 498 height 69
click at [359, 360] on input "c. Develop a comprehensive stakeholder engagement plan that ensures ongoing com…" at bounding box center [359, 355] width 0 height 10
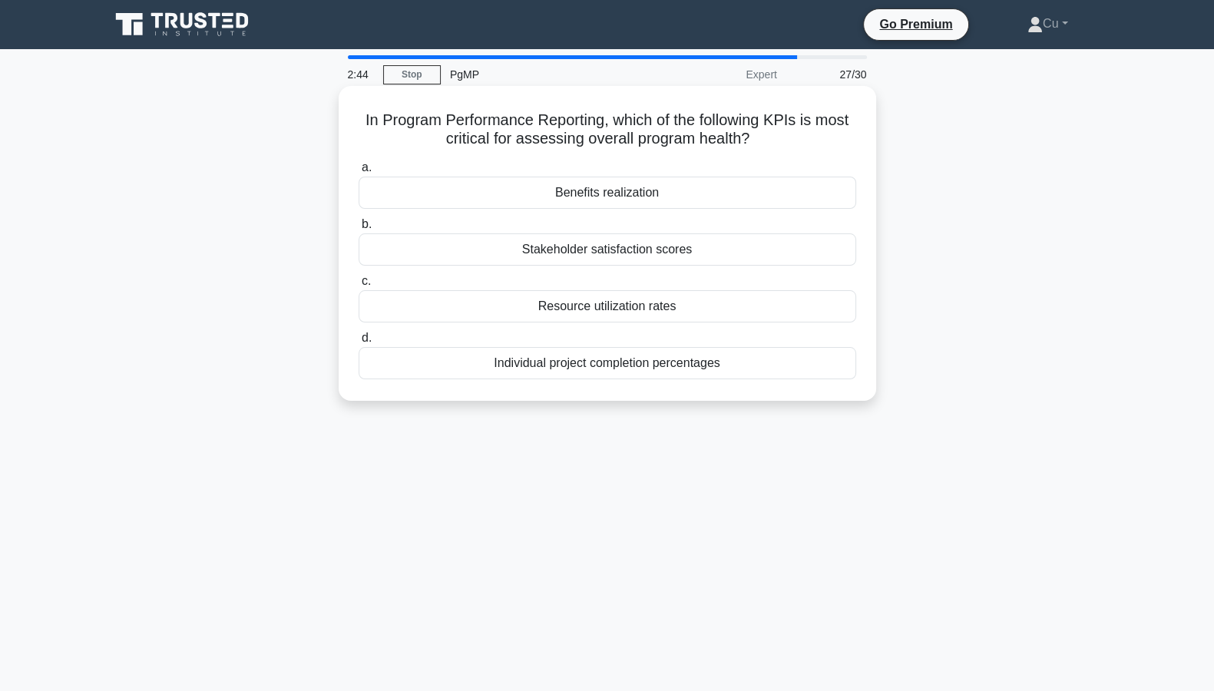
click at [599, 192] on div "Benefits realization" at bounding box center [608, 193] width 498 height 32
click at [359, 173] on input "a. Benefits realization" at bounding box center [359, 168] width 0 height 10
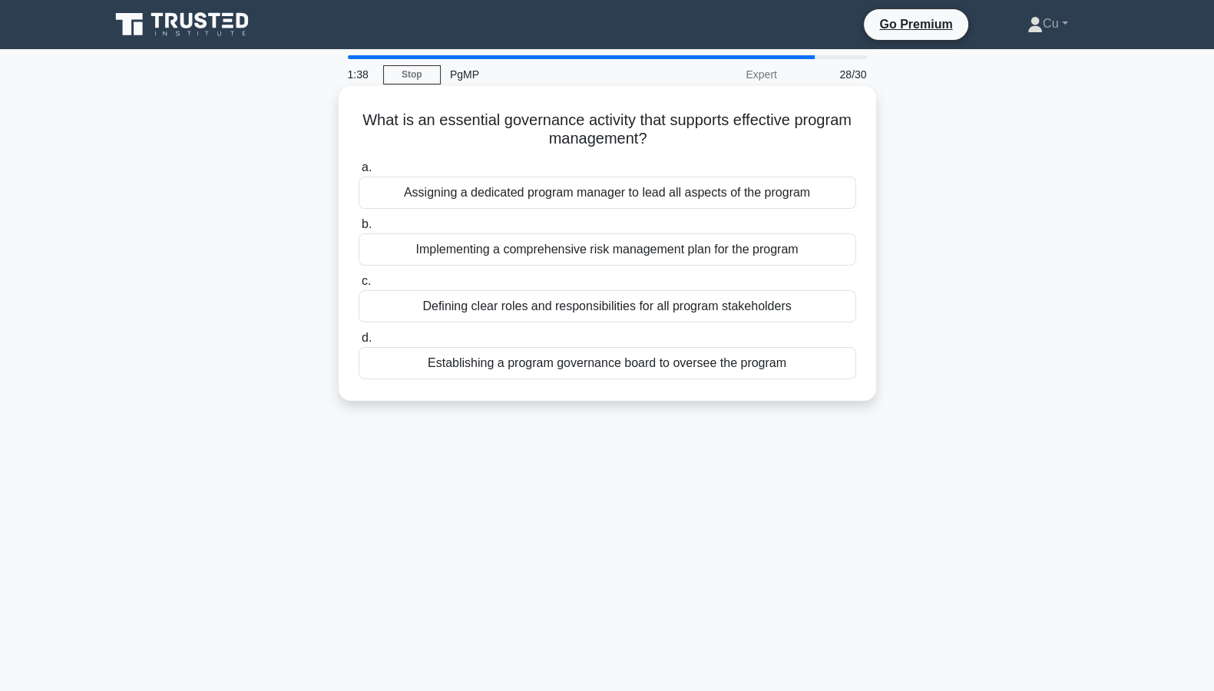
click at [538, 365] on div "Establishing a program governance board to oversee the program" at bounding box center [608, 363] width 498 height 32
click at [359, 343] on input "d. Establishing a program governance board to oversee the program" at bounding box center [359, 338] width 0 height 10
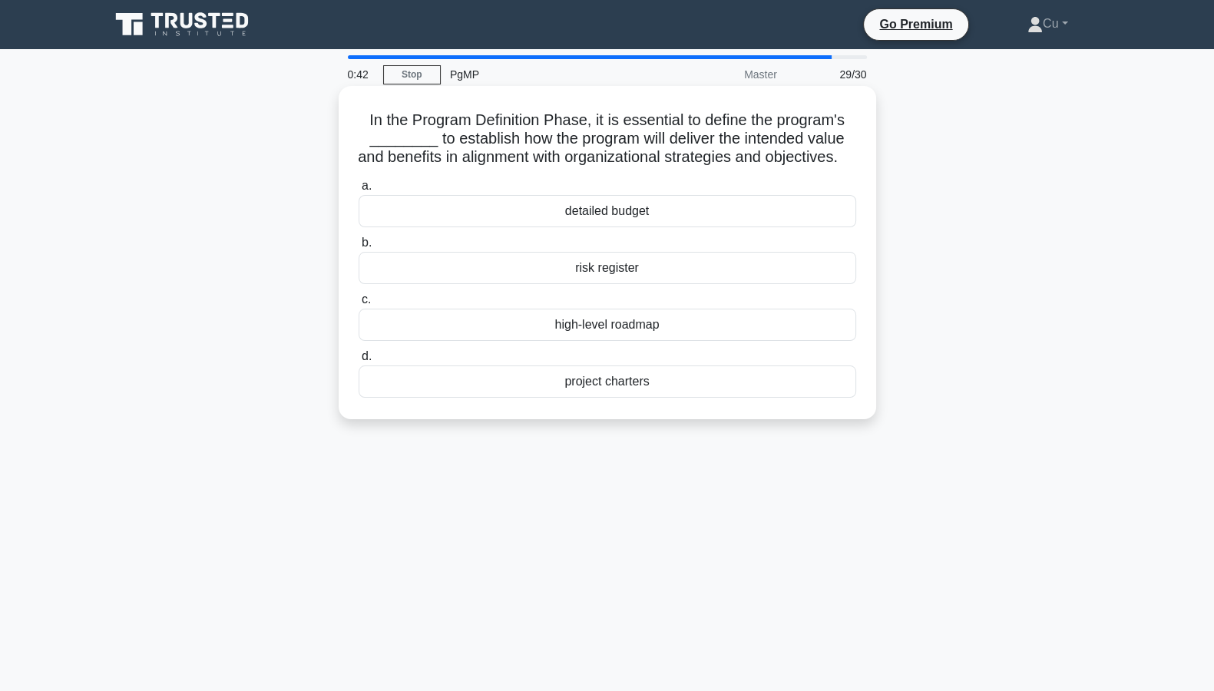
click at [597, 398] on div "project charters" at bounding box center [608, 382] width 498 height 32
click at [359, 362] on input "d. project charters" at bounding box center [359, 357] width 0 height 10
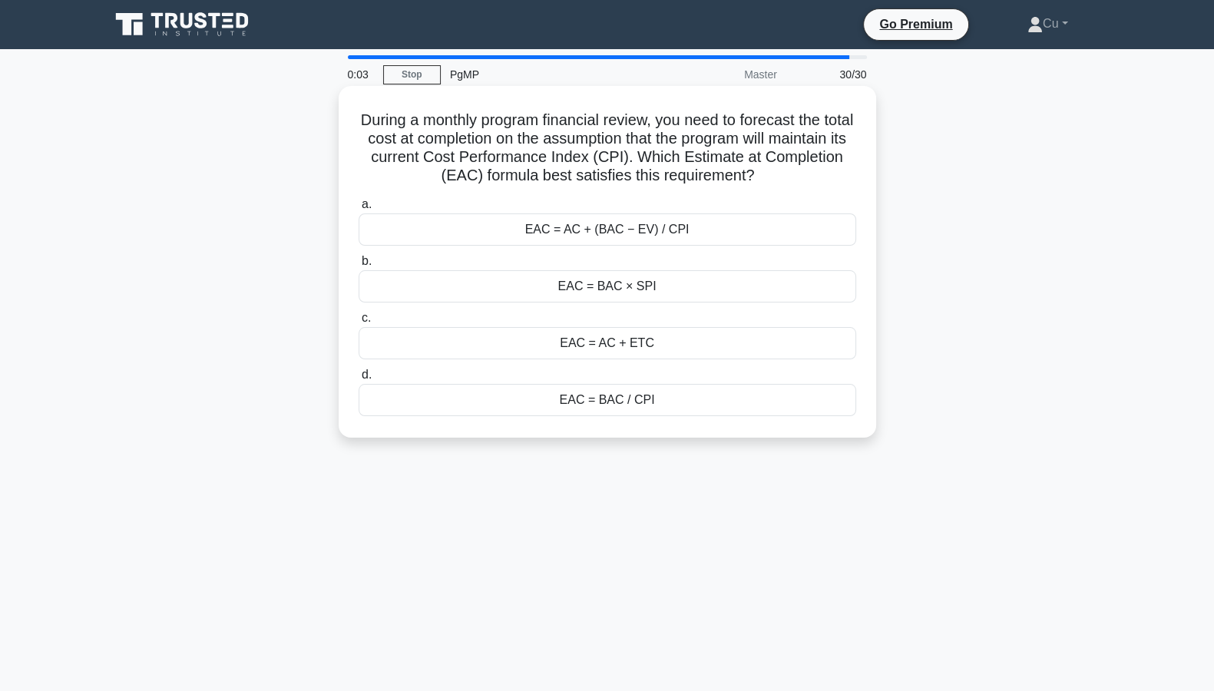
click at [640, 401] on div "EAC = BAC / CPI" at bounding box center [608, 400] width 498 height 32
click at [359, 380] on input "d. EAC = BAC / CPI" at bounding box center [359, 375] width 0 height 10
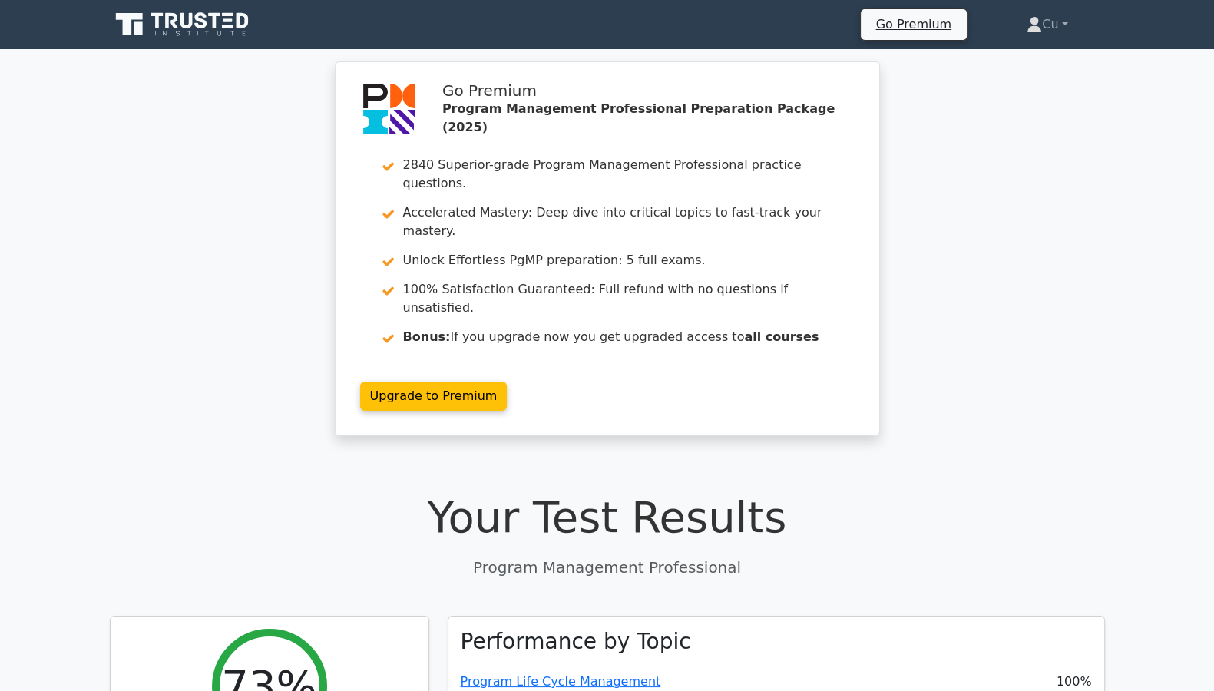
click at [1113, 331] on div "Go Premium Program Management Professional Preparation Package (2025) 2840 Supe…" at bounding box center [607, 257] width 1214 height 393
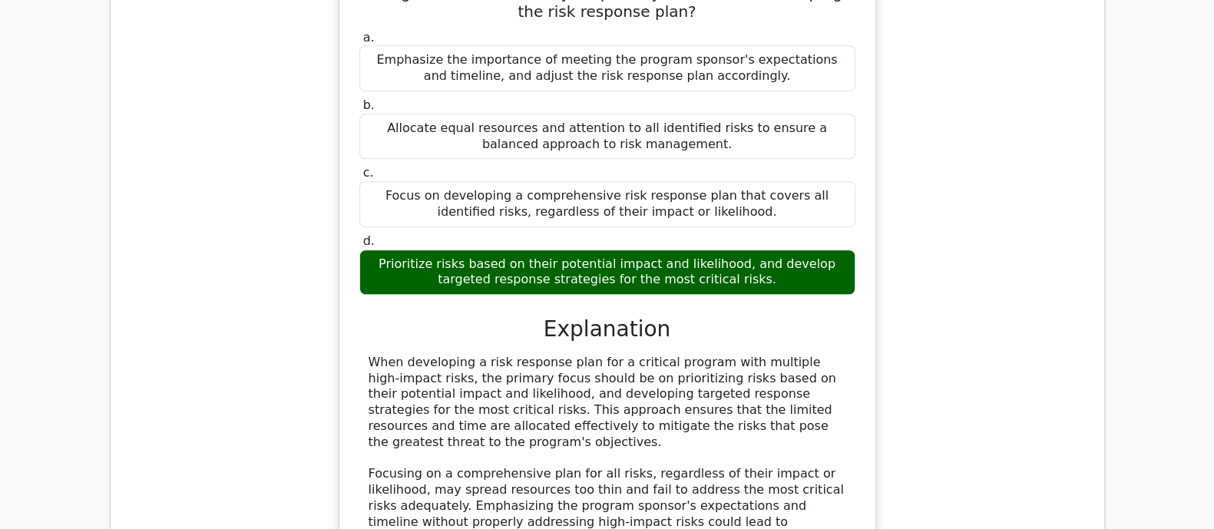
scroll to position [2112, 0]
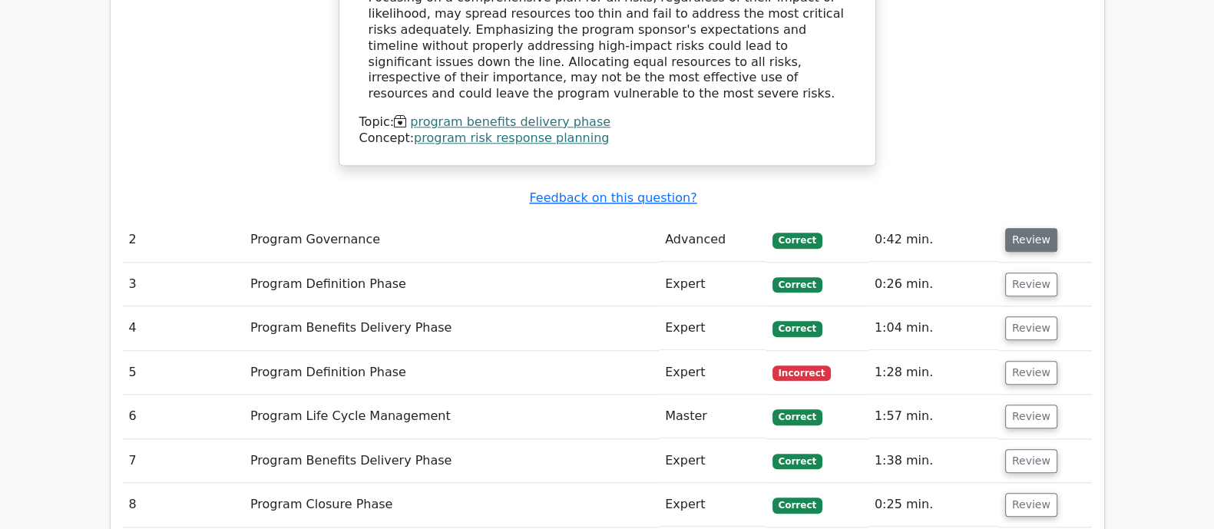
click at [1029, 228] on button "Review" at bounding box center [1031, 240] width 52 height 24
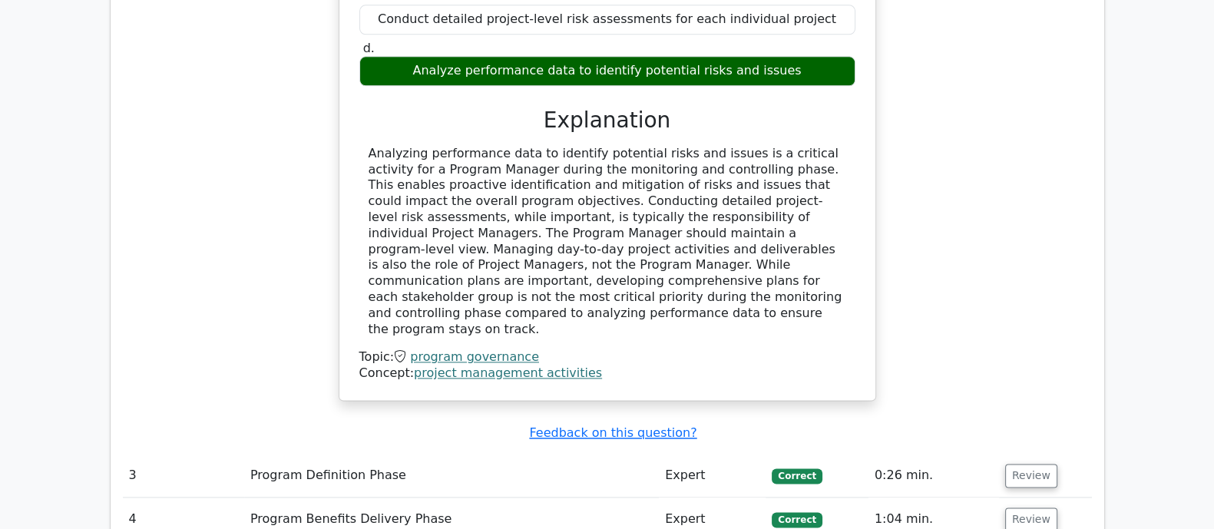
scroll to position [2591, 0]
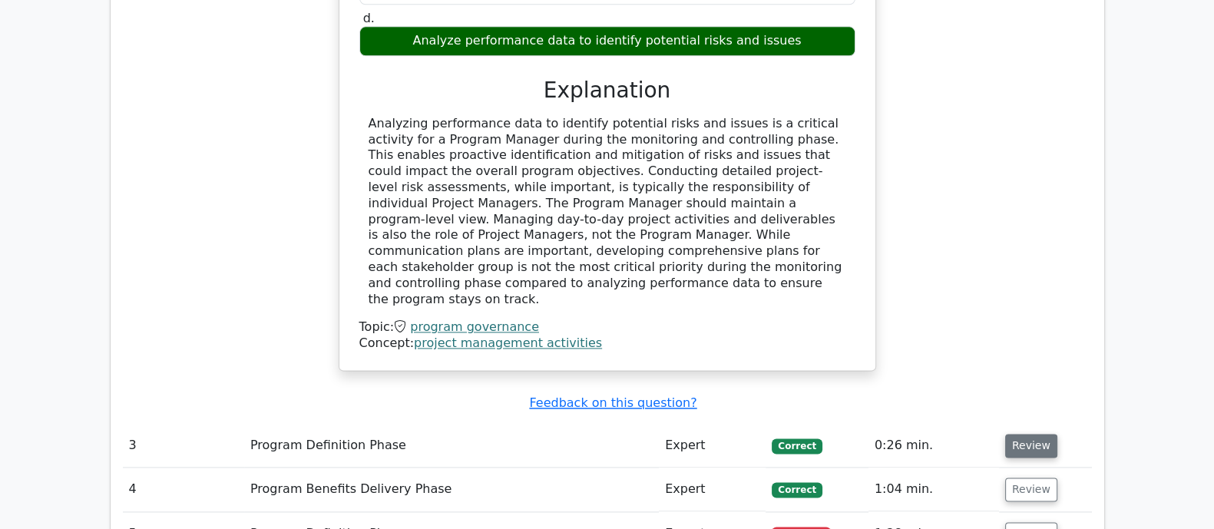
click at [1030, 434] on button "Review" at bounding box center [1031, 446] width 52 height 24
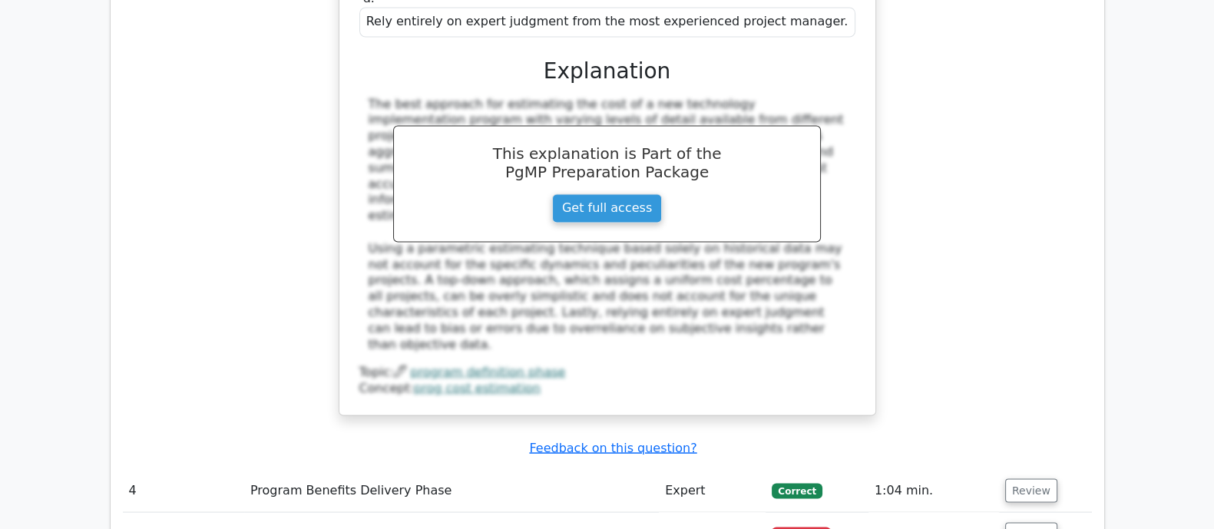
scroll to position [3456, 0]
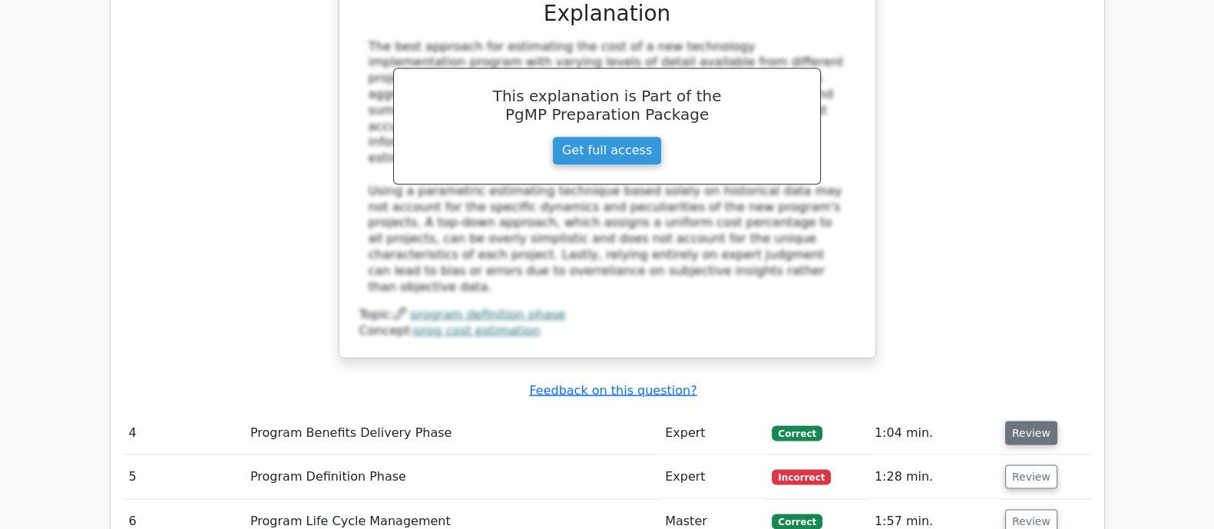
click at [1027, 421] on button "Review" at bounding box center [1031, 433] width 52 height 24
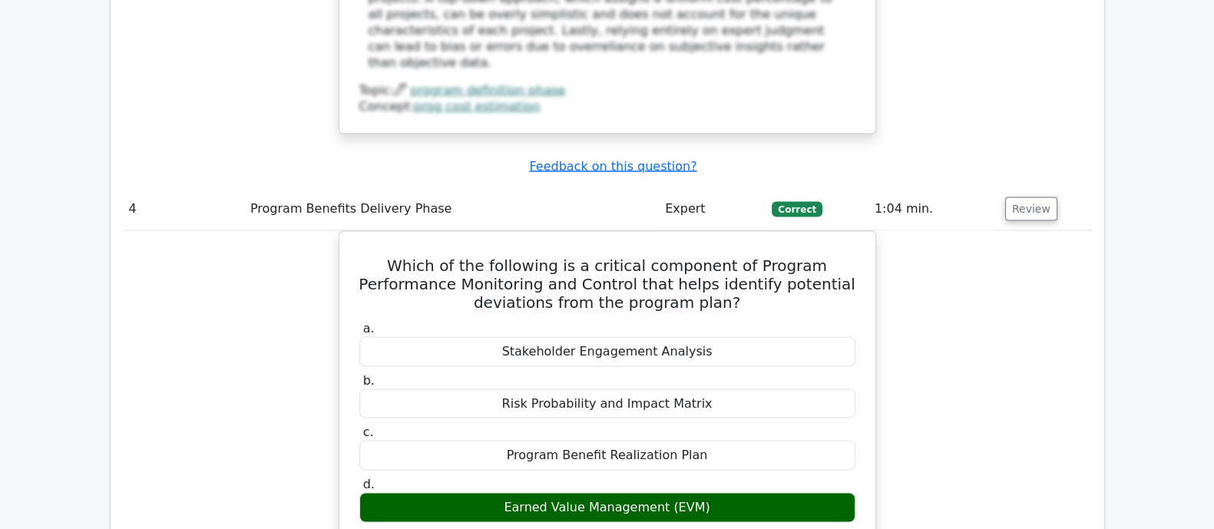
scroll to position [3744, 0]
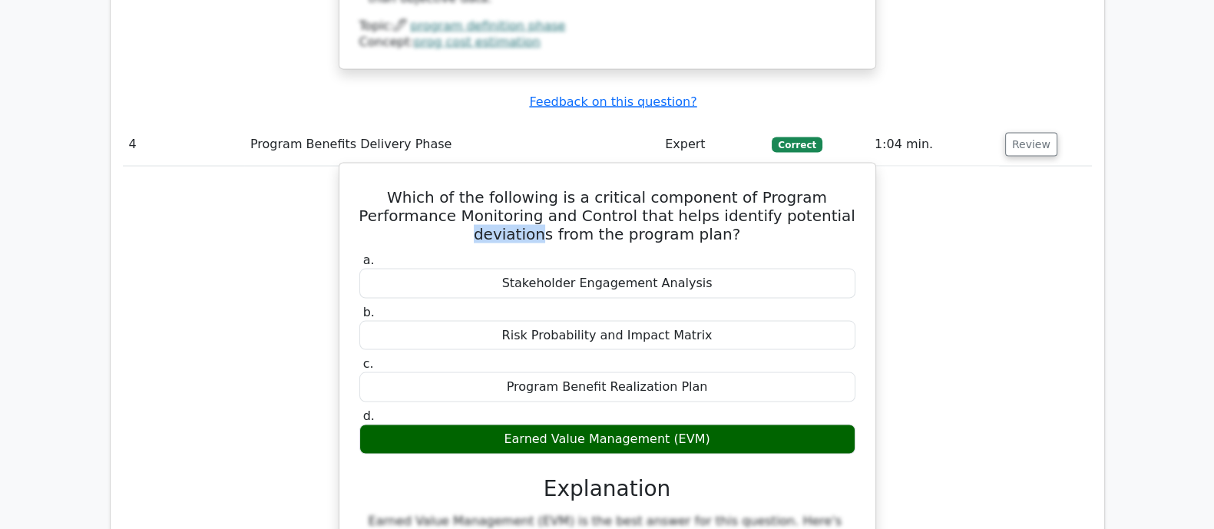
drag, startPoint x: 734, startPoint y: 48, endPoint x: 800, endPoint y: 48, distance: 66.0
click at [800, 188] on h5 "Which of the following is a critical component of Program Performance Monitorin…" at bounding box center [607, 215] width 499 height 55
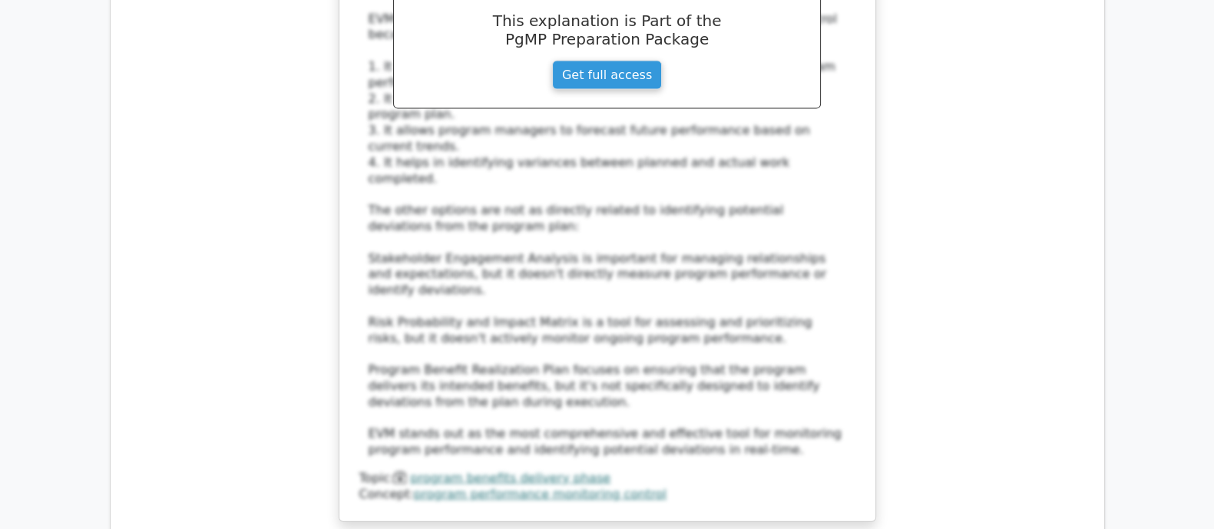
scroll to position [4415, 0]
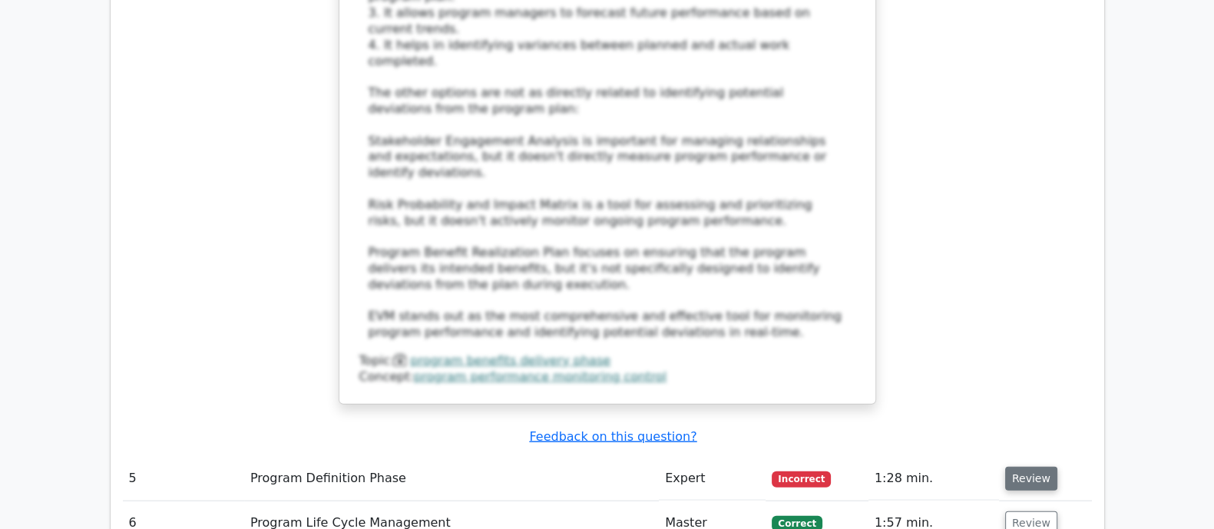
click at [1033, 467] on button "Review" at bounding box center [1031, 479] width 52 height 24
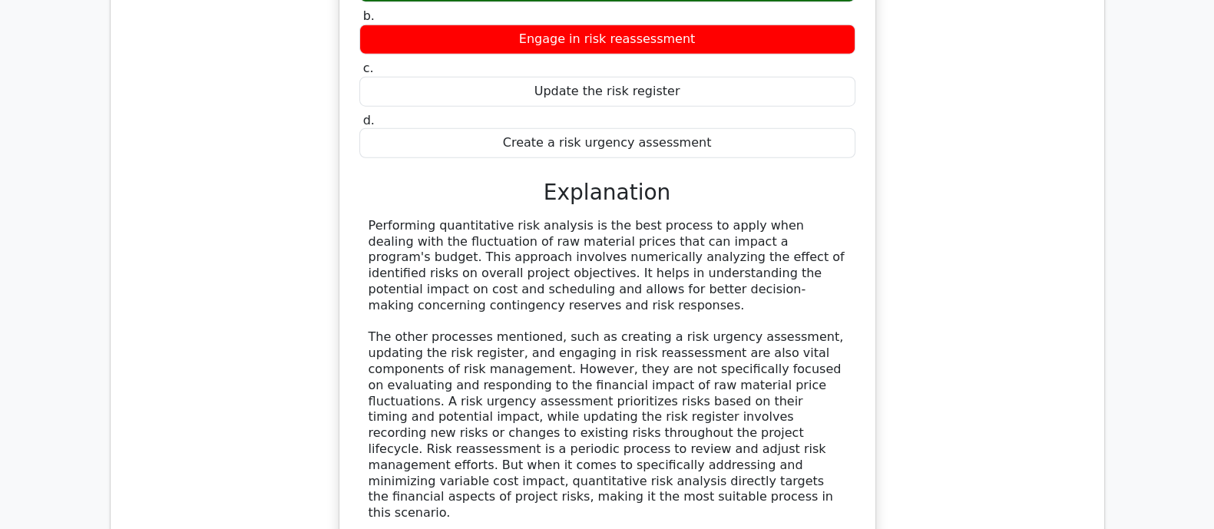
scroll to position [5279, 0]
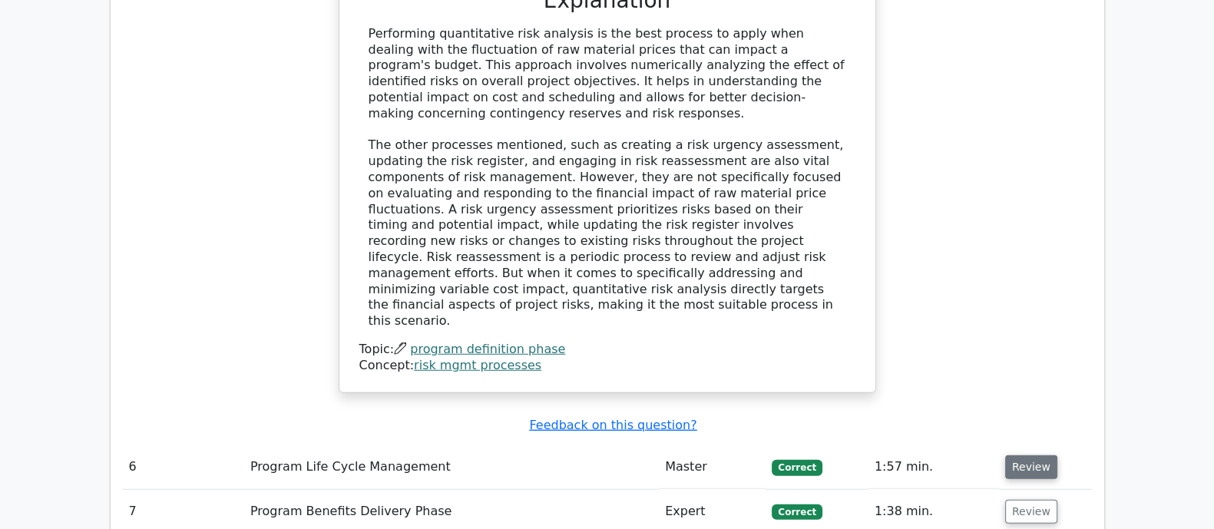
click at [1024, 455] on button "Review" at bounding box center [1031, 467] width 52 height 24
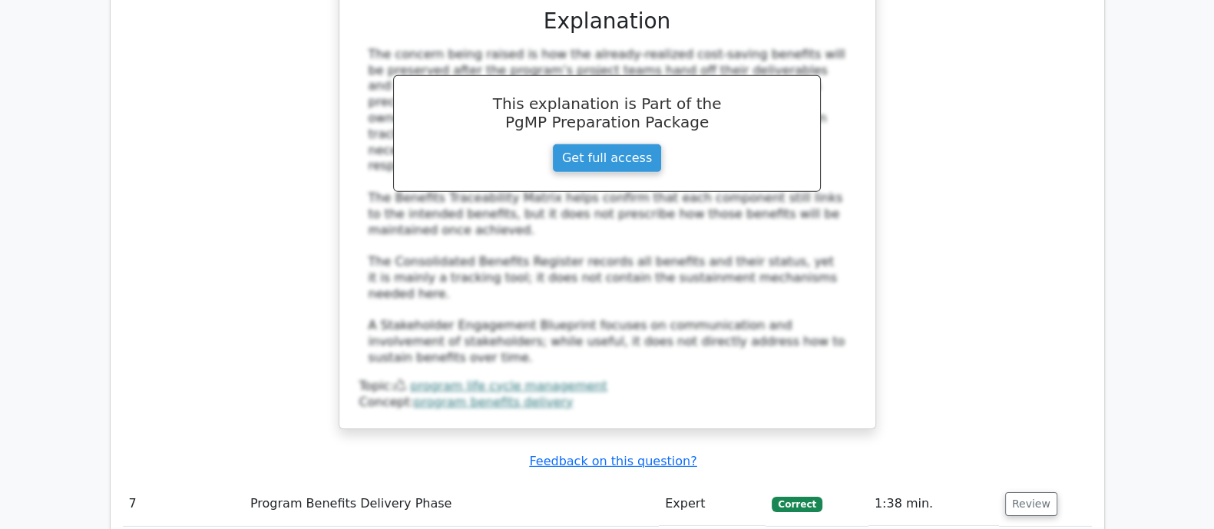
scroll to position [6046, 0]
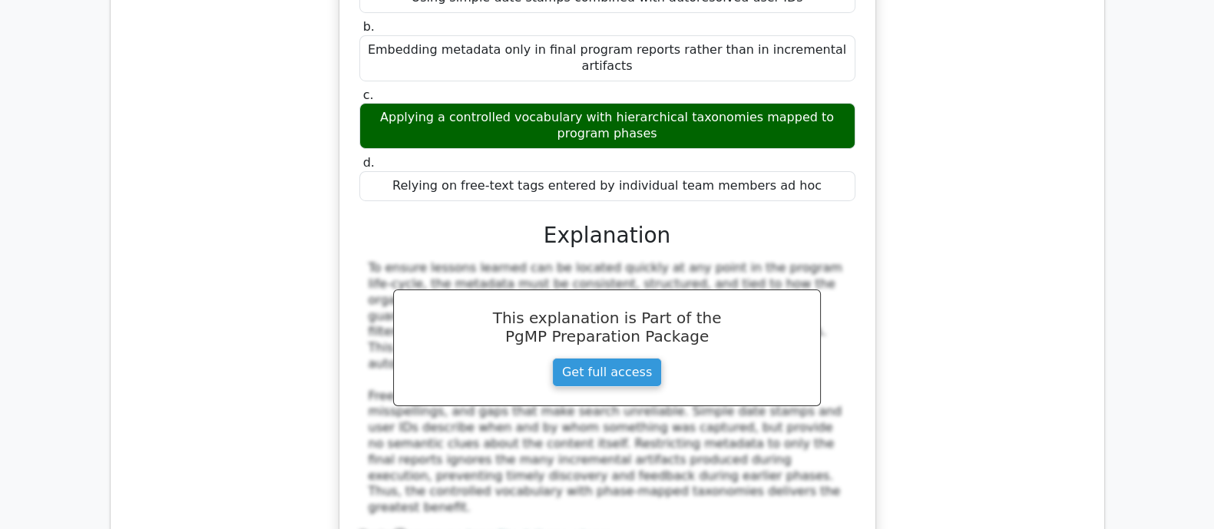
scroll to position [6815, 0]
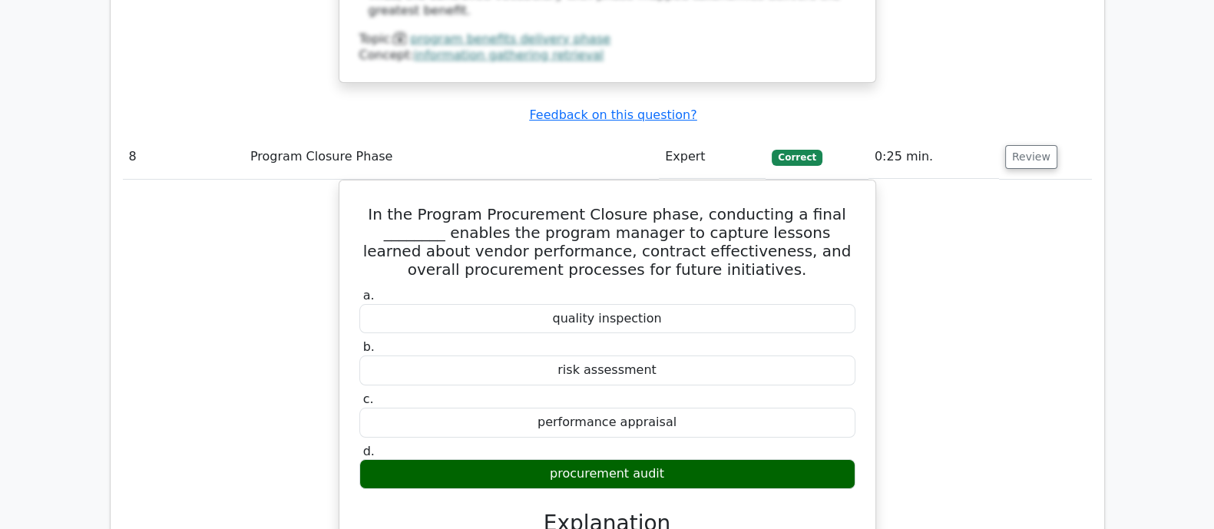
scroll to position [7487, 0]
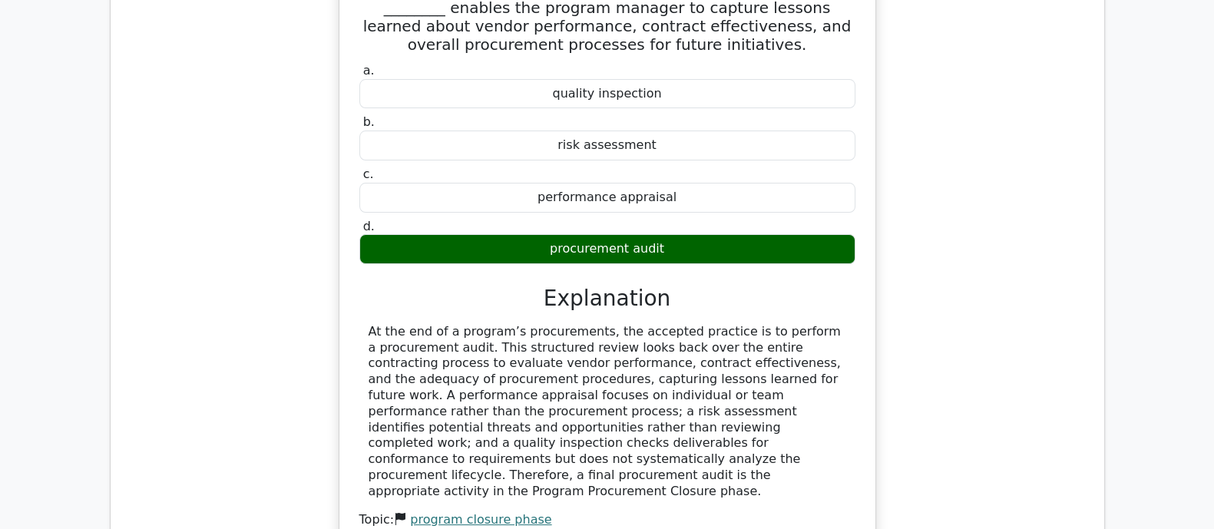
scroll to position [7583, 0]
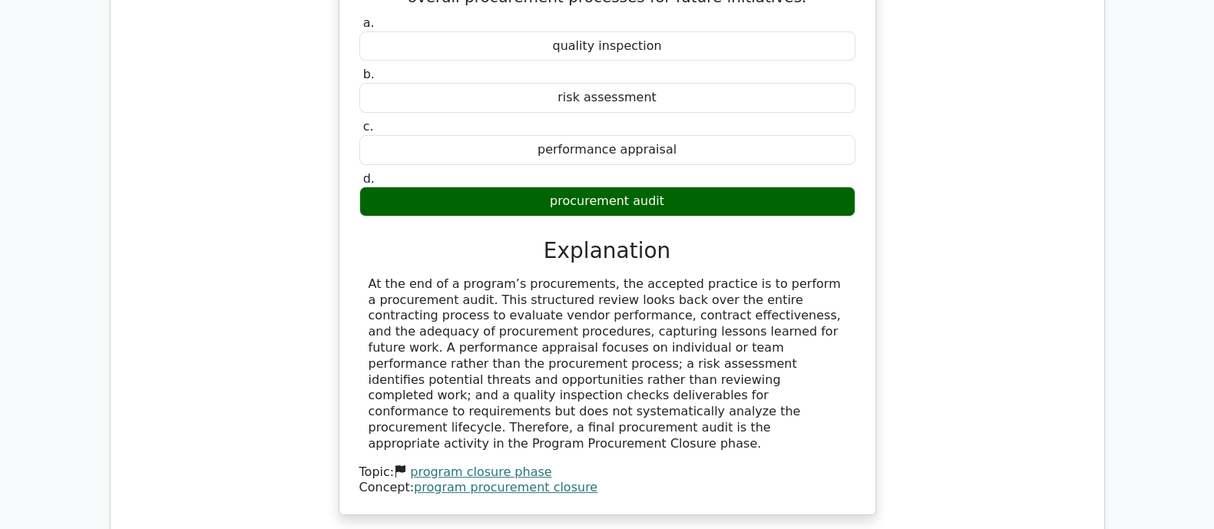
drag, startPoint x: 352, startPoint y: 197, endPoint x: 755, endPoint y: 465, distance: 483.5
copy div "When designing a program-level Balanced Scorecard, the team wants a Learning an…"
drag, startPoint x: 372, startPoint y: 217, endPoint x: 563, endPoint y: 215, distance: 190.4
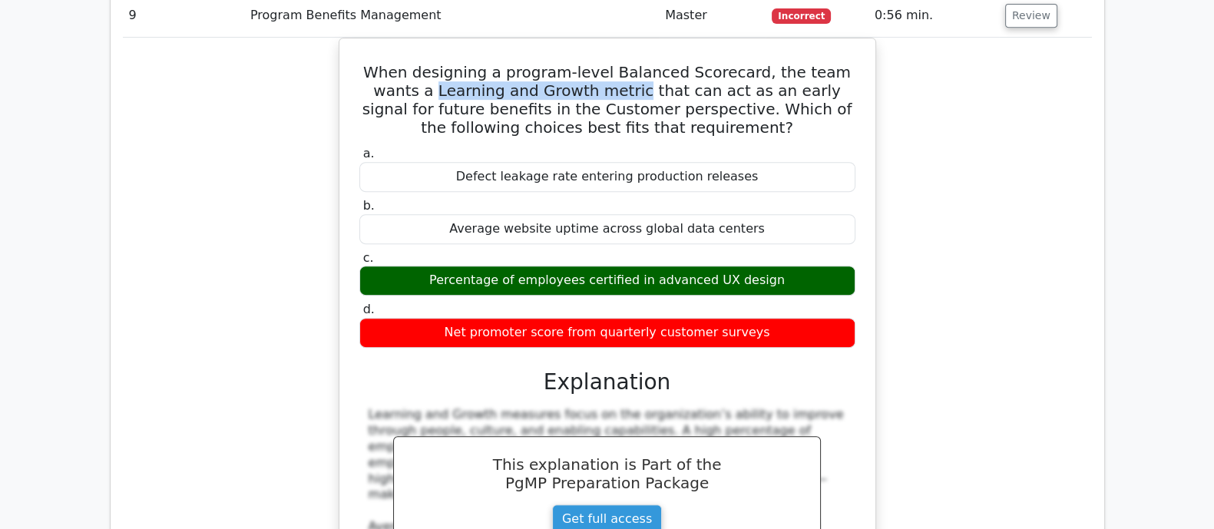
scroll to position [8159, 0]
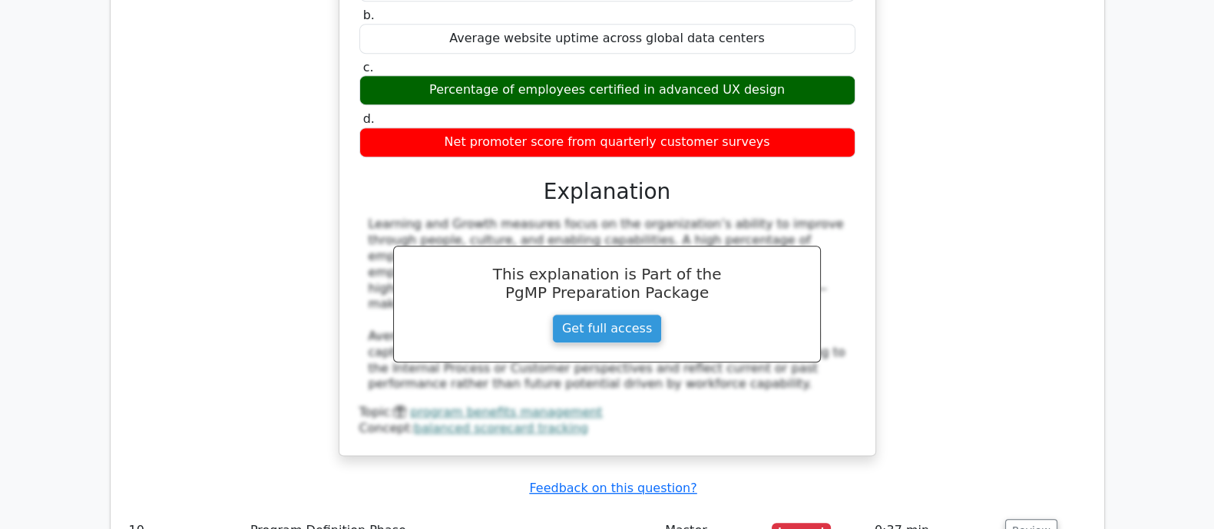
scroll to position [8351, 0]
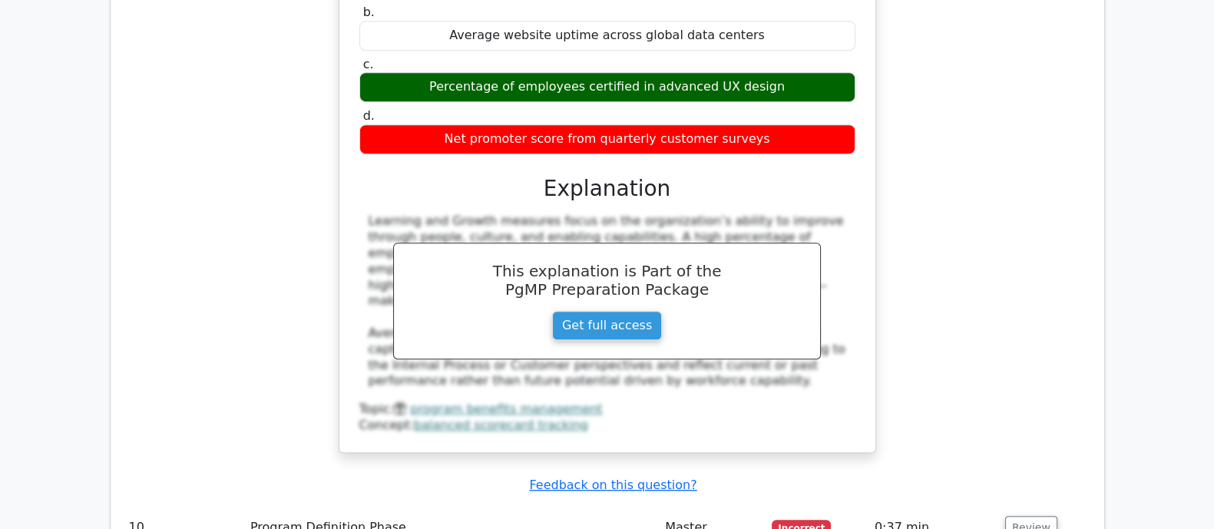
drag, startPoint x: 361, startPoint y: 132, endPoint x: 820, endPoint y: 382, distance: 522.6
copy div "During Program Scope Planning, the program manager wants to make sure every pla…"
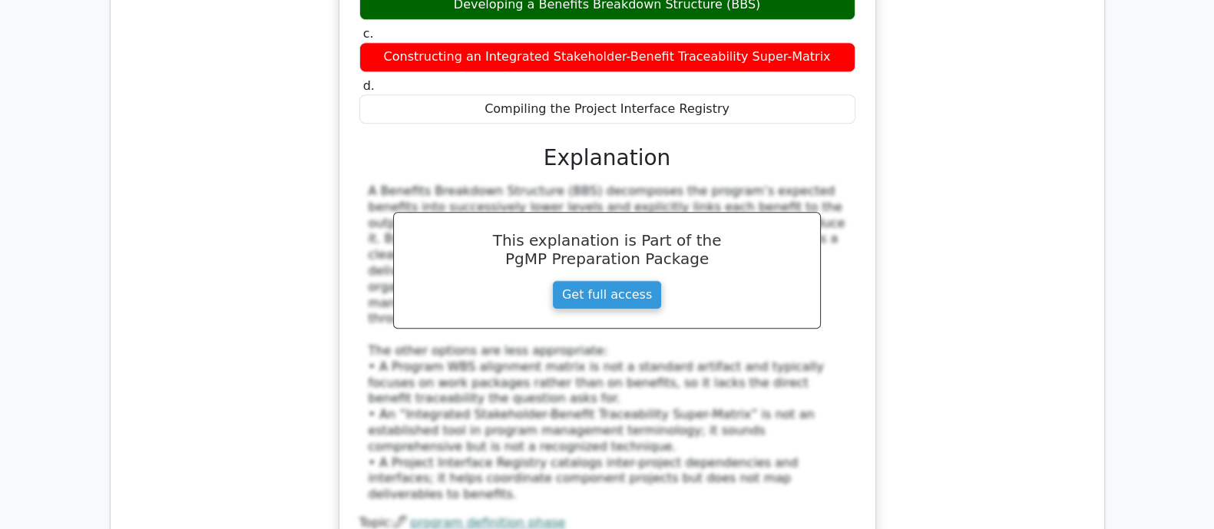
scroll to position [9119, 0]
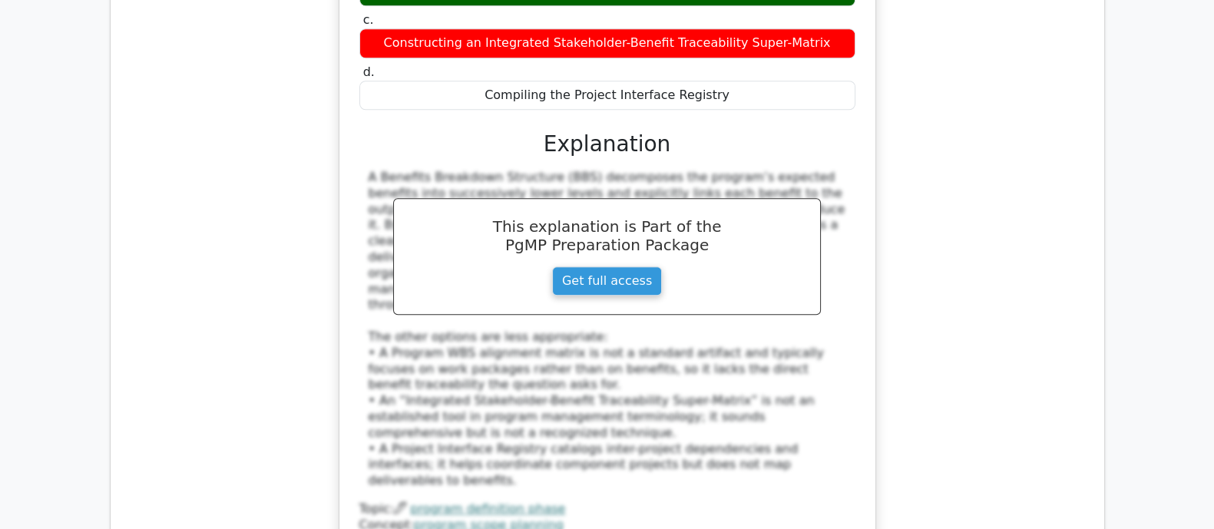
drag, startPoint x: 510, startPoint y: 273, endPoint x: 741, endPoint y: 301, distance: 232.8
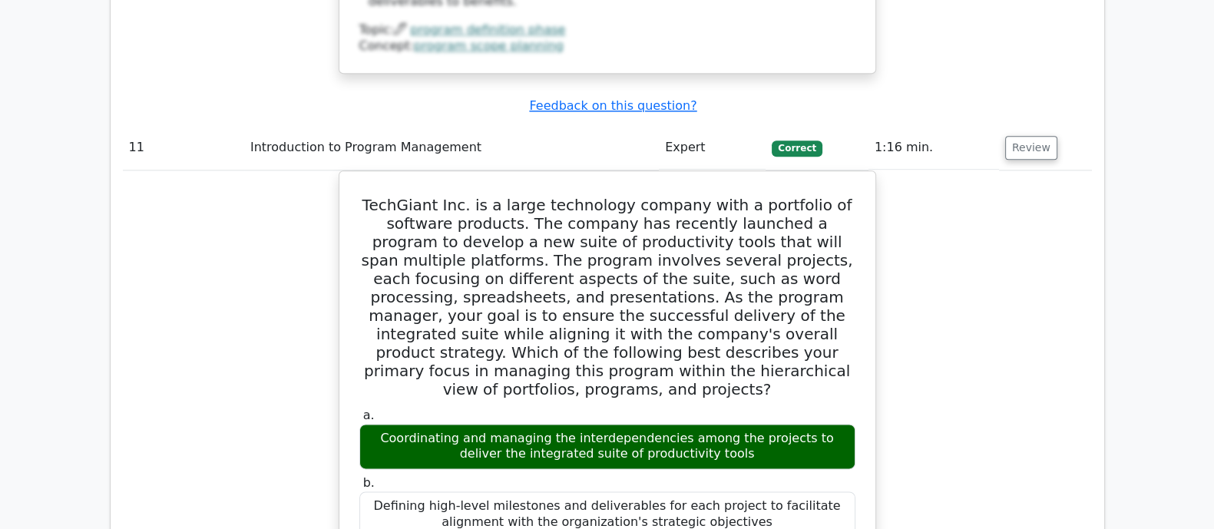
scroll to position [9886, 0]
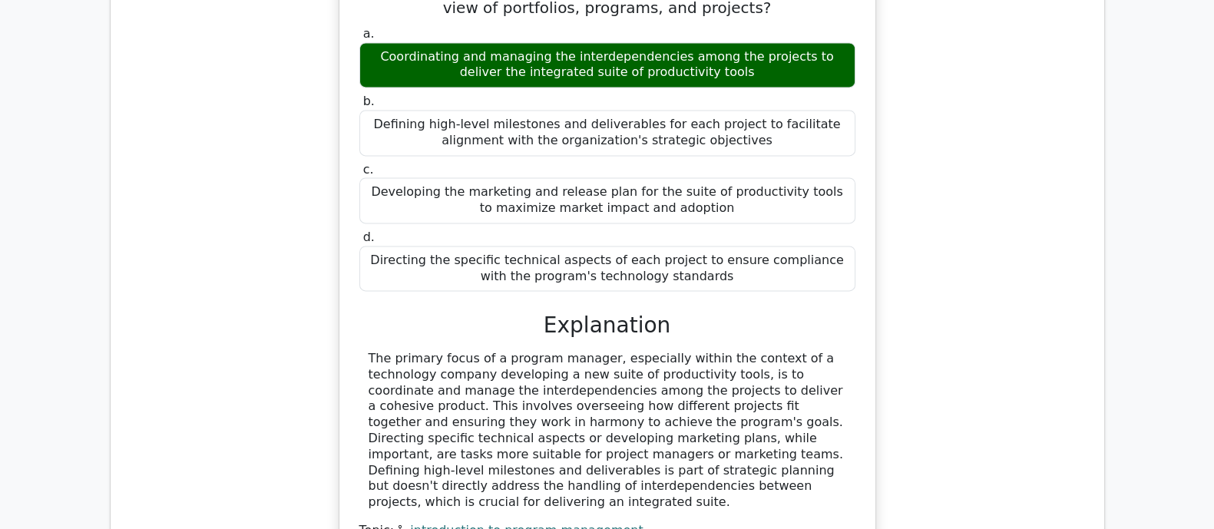
scroll to position [10078, 0]
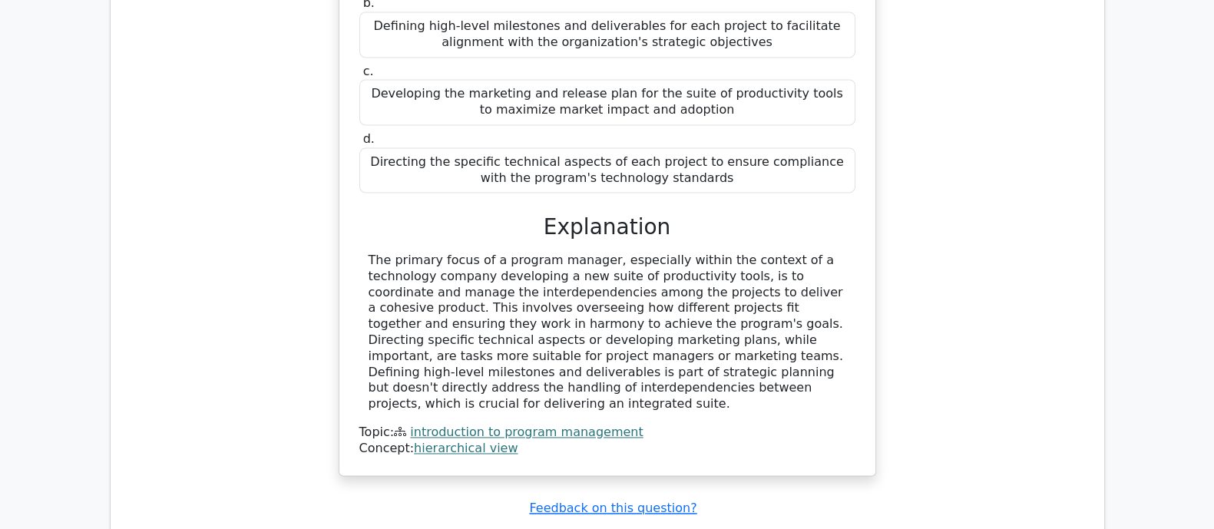
drag, startPoint x: 359, startPoint y: 65, endPoint x: 847, endPoint y: 340, distance: 560.2
copy div "Which of the following is an important consideration when developing a Program …"
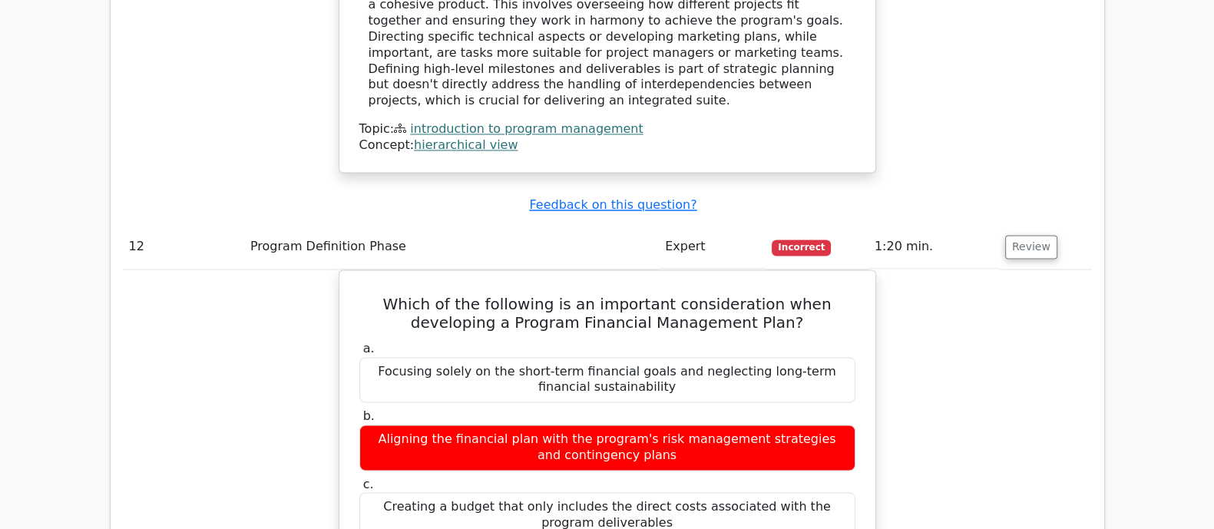
scroll to position [10462, 0]
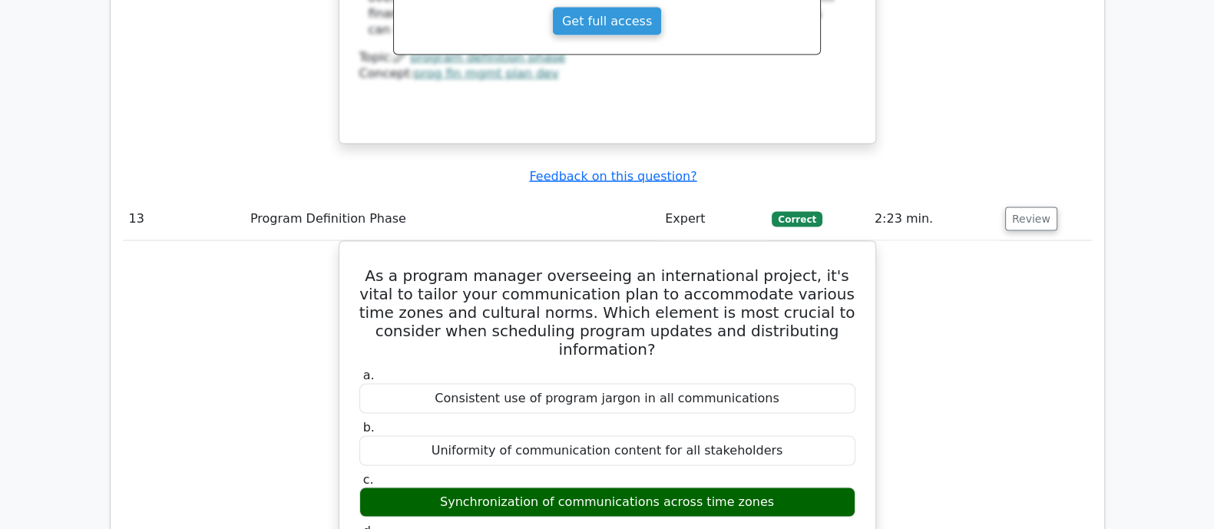
scroll to position [11230, 0]
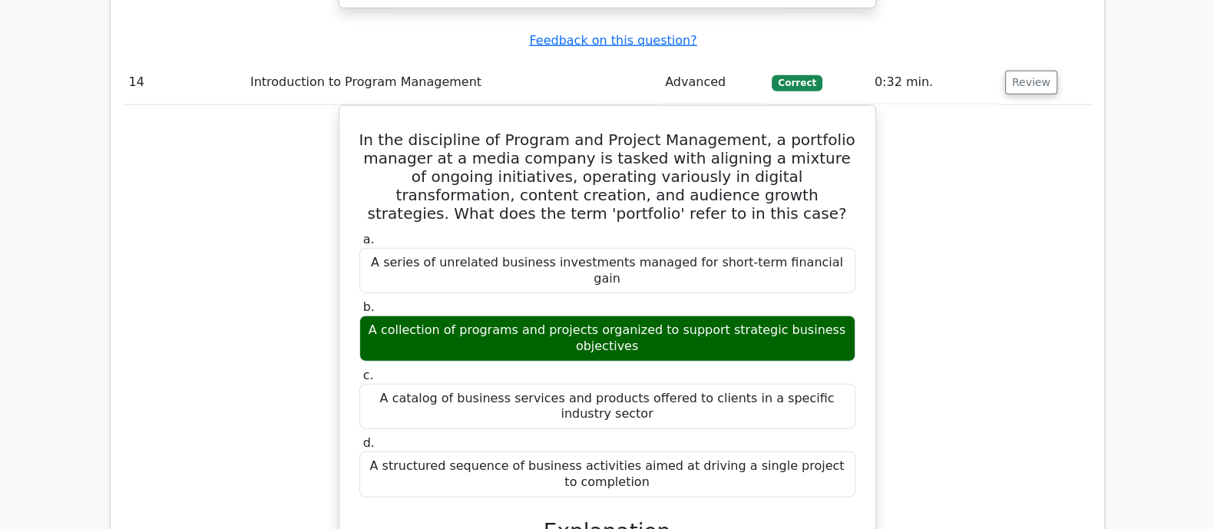
scroll to position [12094, 0]
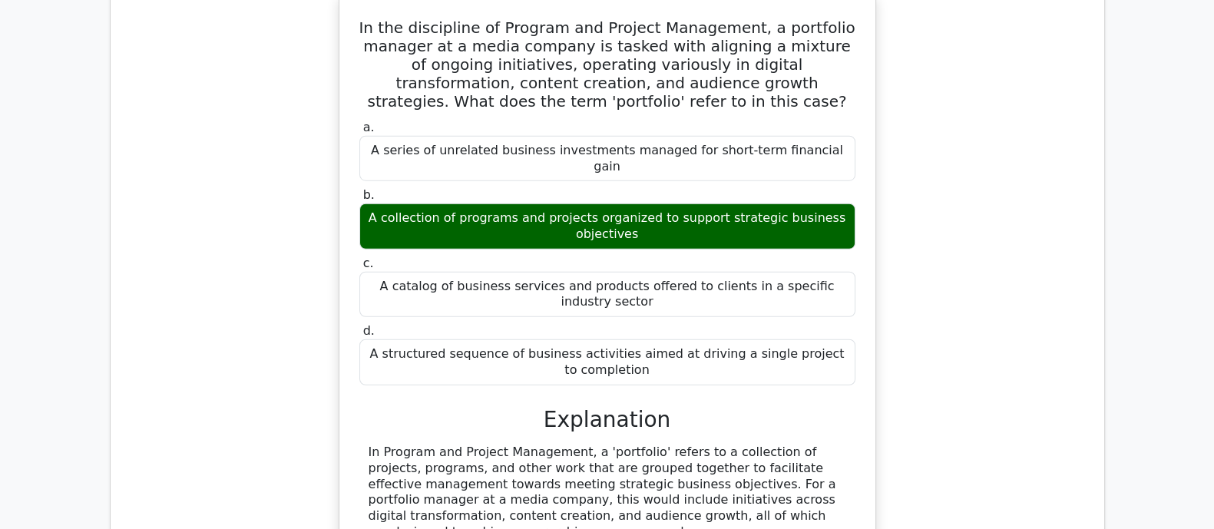
scroll to position [12382, 0]
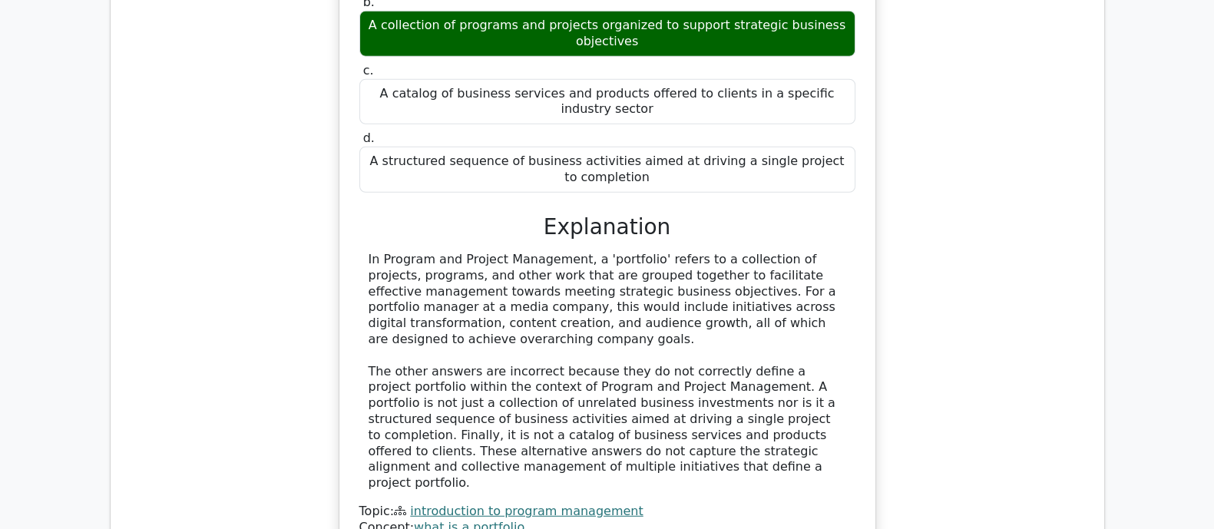
drag, startPoint x: 384, startPoint y: 36, endPoint x: 514, endPoint y: 144, distance: 169.0
drag, startPoint x: 376, startPoint y: 15, endPoint x: 828, endPoint y: 363, distance: 570.6
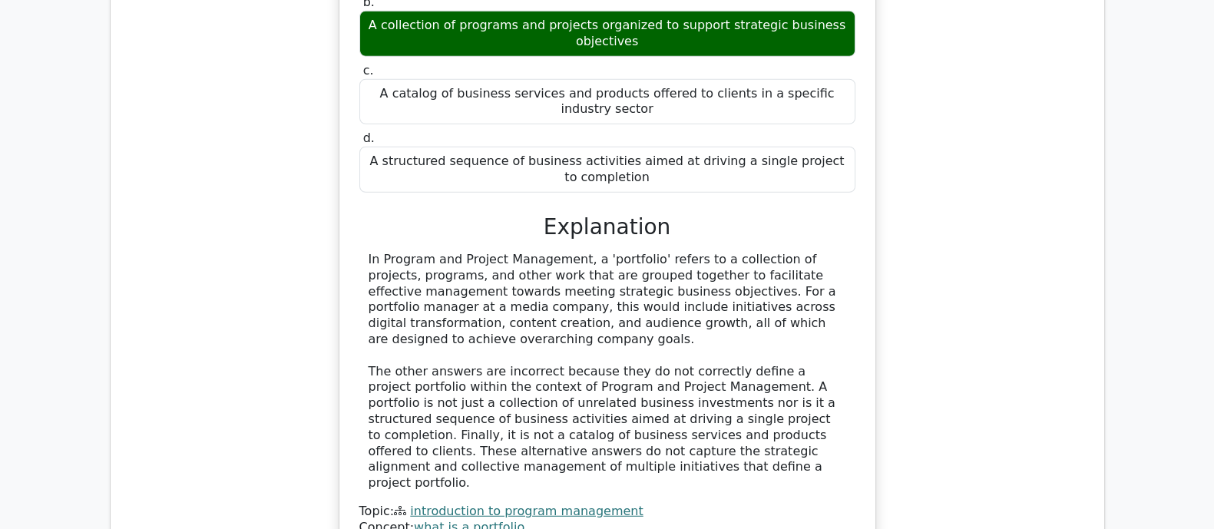
copy div "As the Program Manager for a multi-faceted urban development program, you are t…"
drag, startPoint x: 560, startPoint y: 81, endPoint x: 695, endPoint y: 86, distance: 135.3
drag, startPoint x: 384, startPoint y: 94, endPoint x: 668, endPoint y: 92, distance: 284.1
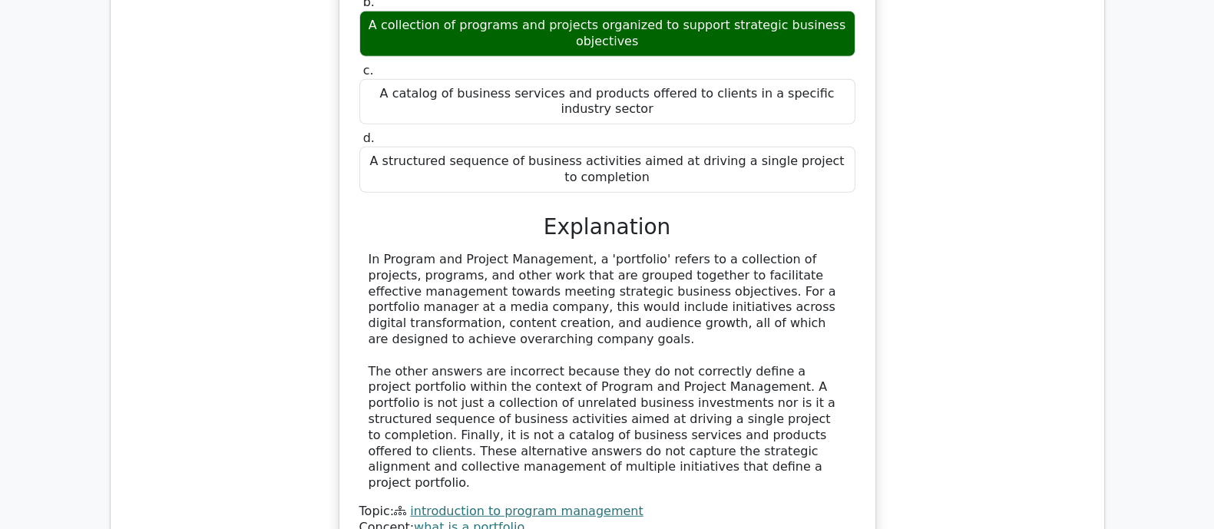
drag, startPoint x: 577, startPoint y: 101, endPoint x: 474, endPoint y: 92, distance: 104.0
drag, startPoint x: 839, startPoint y: 98, endPoint x: 741, endPoint y: 81, distance: 99.7
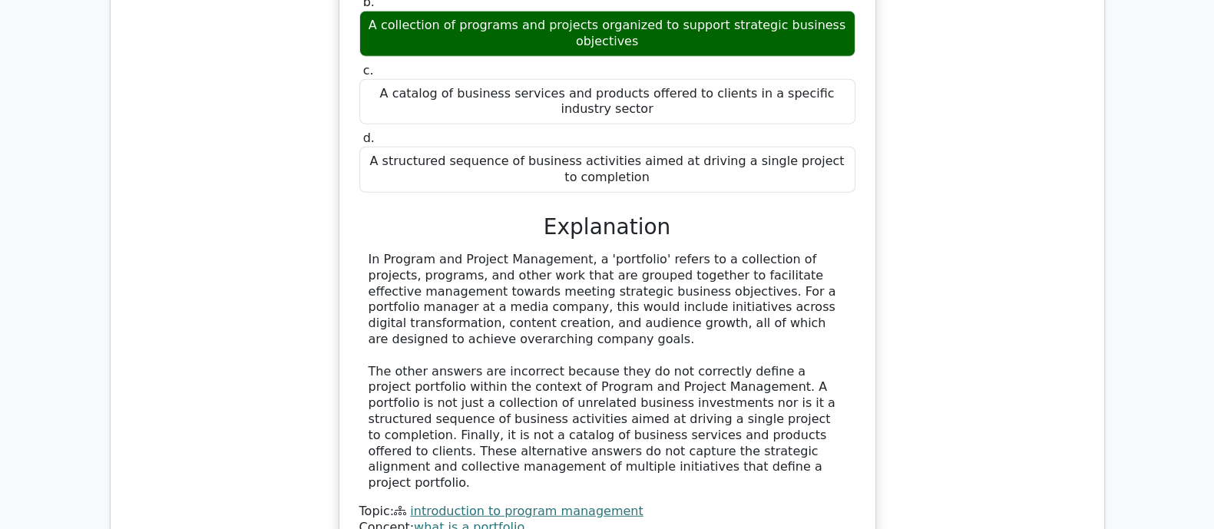
drag, startPoint x: 423, startPoint y: 121, endPoint x: 531, endPoint y: 117, distance: 107.6
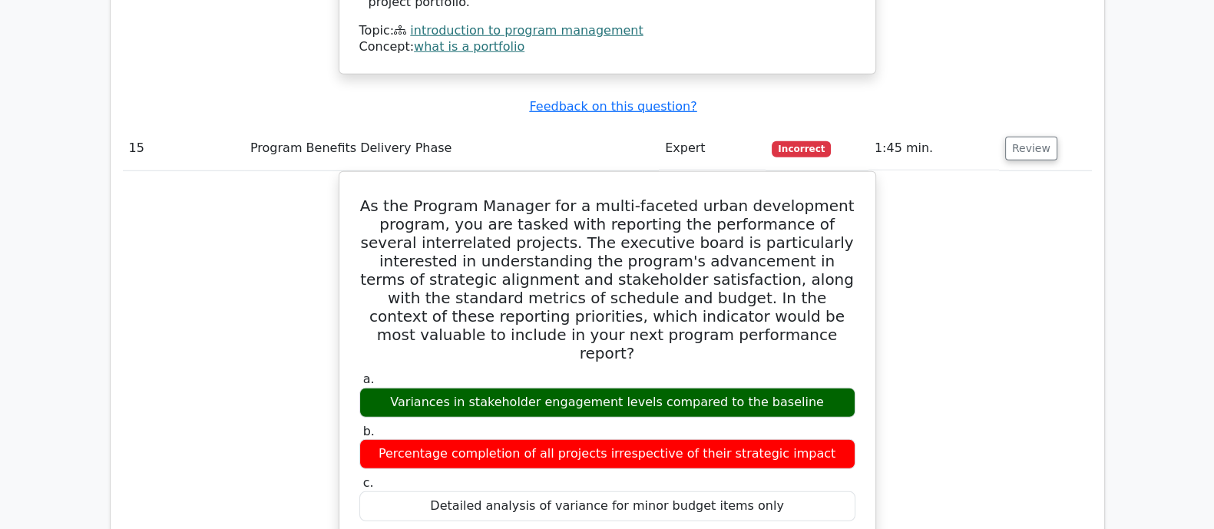
scroll to position [12958, 0]
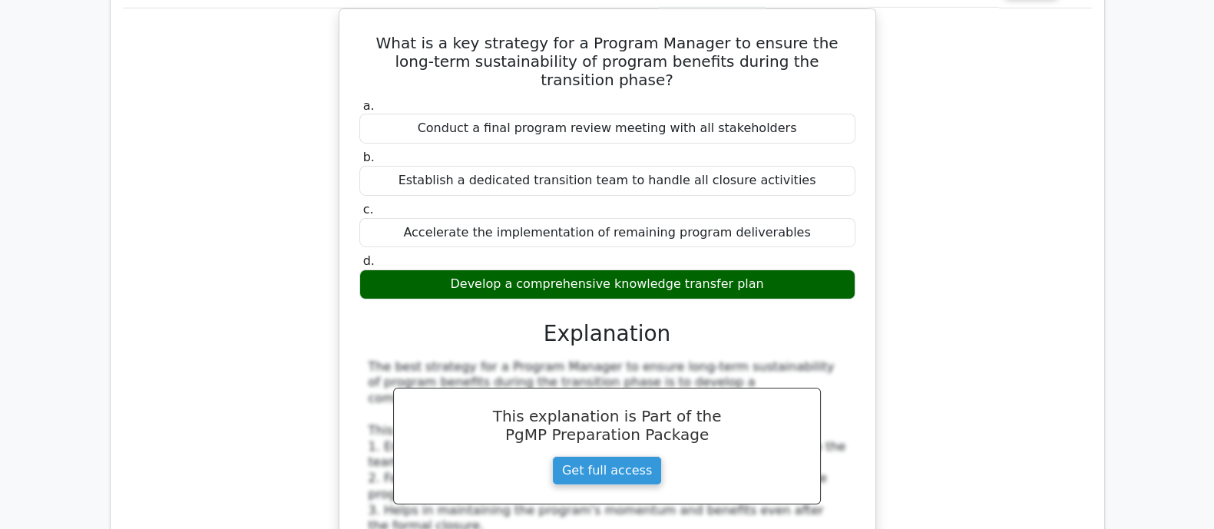
scroll to position [14014, 0]
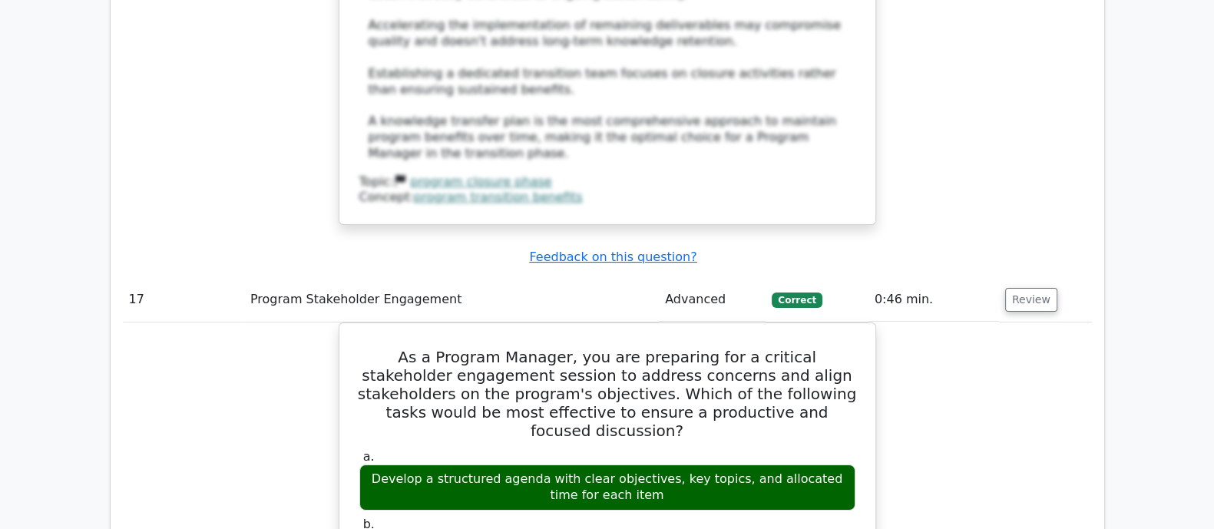
scroll to position [14590, 0]
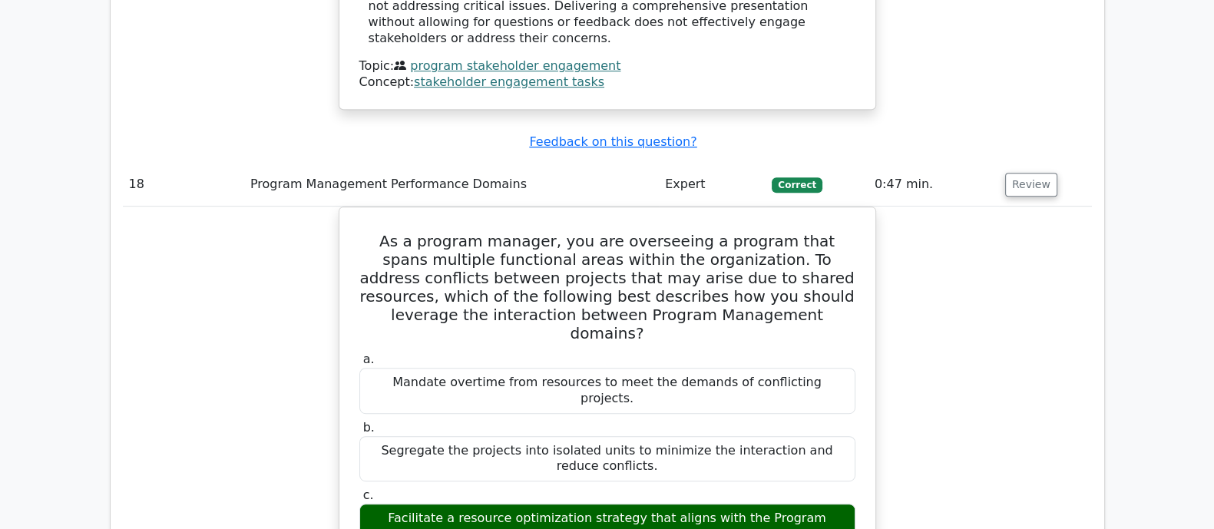
scroll to position [15550, 0]
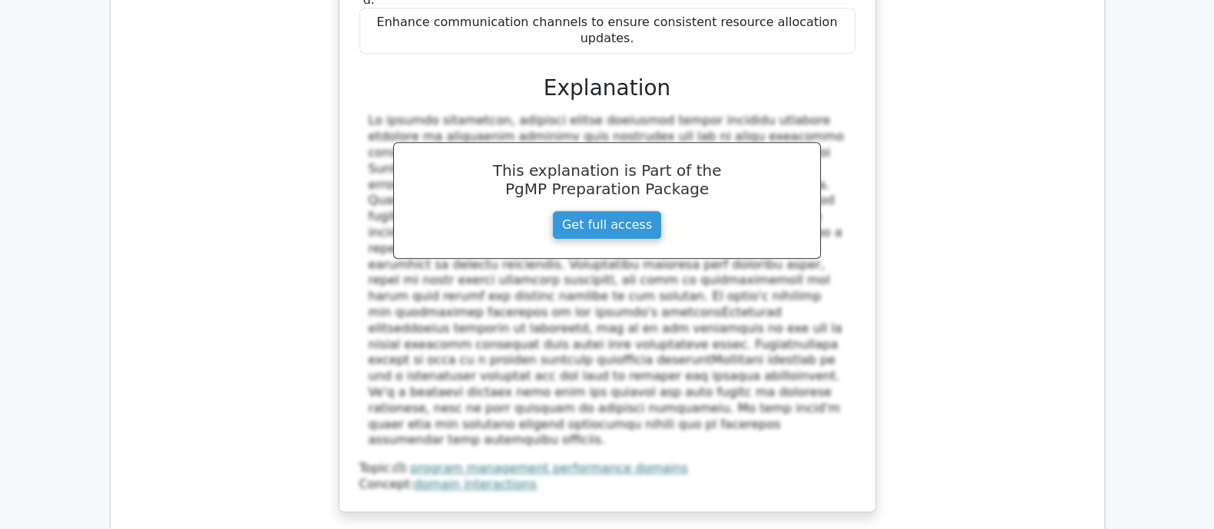
scroll to position [16414, 0]
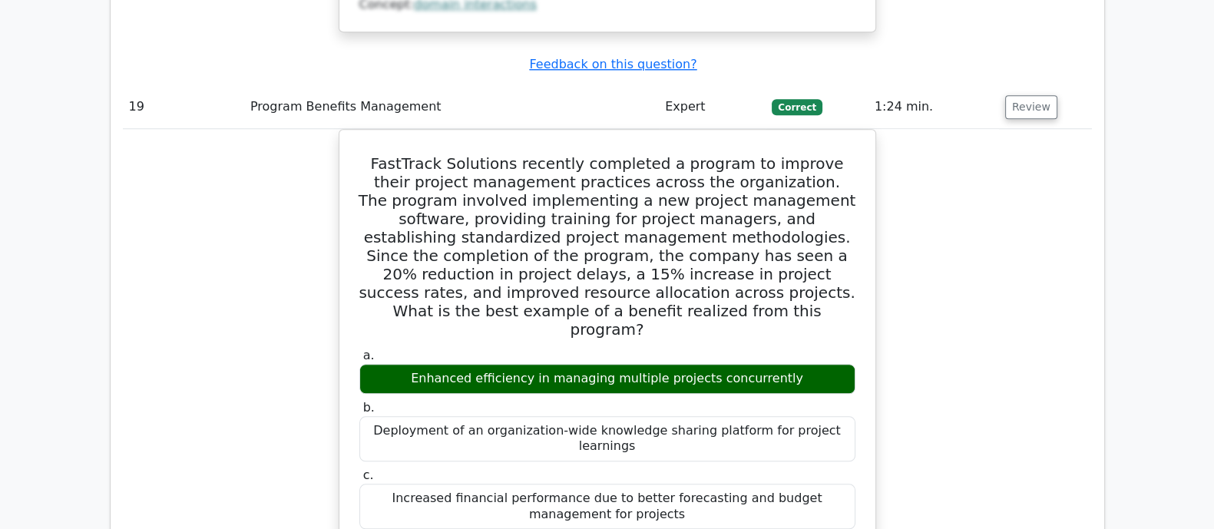
drag, startPoint x: 365, startPoint y: 86, endPoint x: 745, endPoint y: 362, distance: 470.0
copy div "While developing a program management plan for an enterprise-wide technology im…"
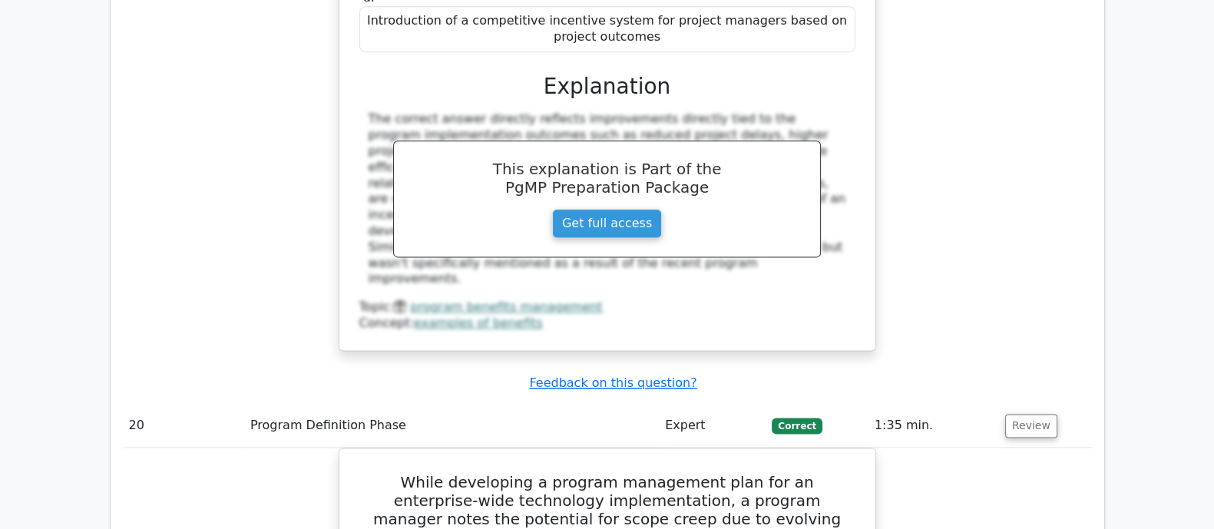
scroll to position [17086, 0]
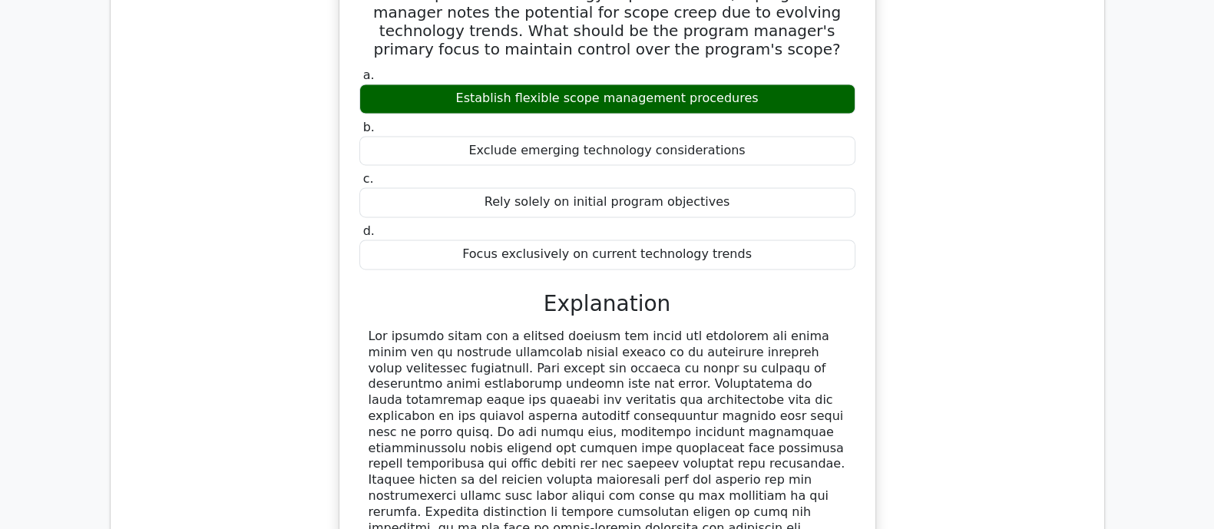
scroll to position [17854, 0]
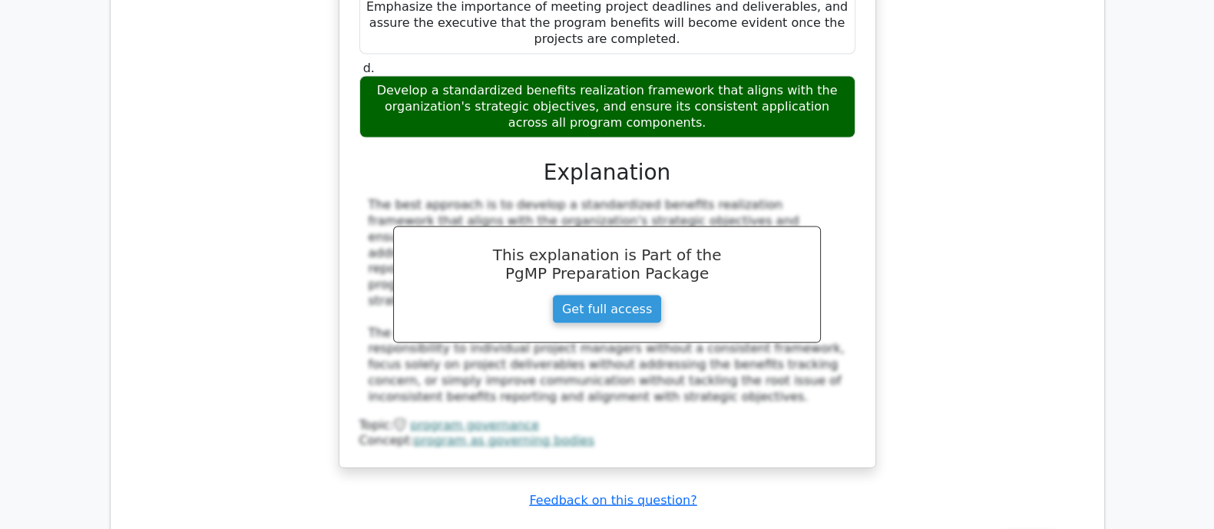
scroll to position [18718, 0]
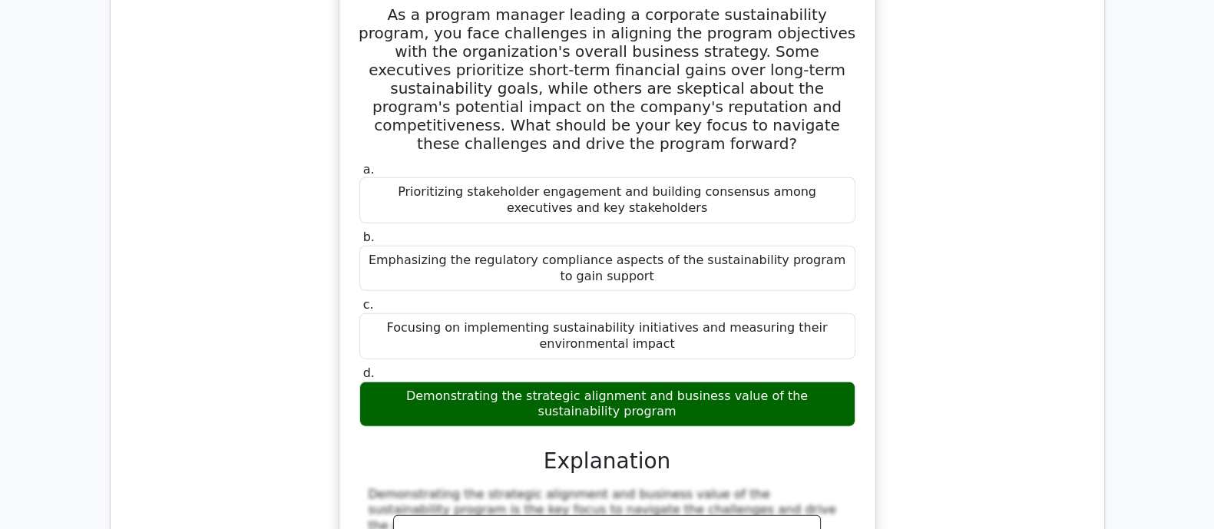
scroll to position [19389, 0]
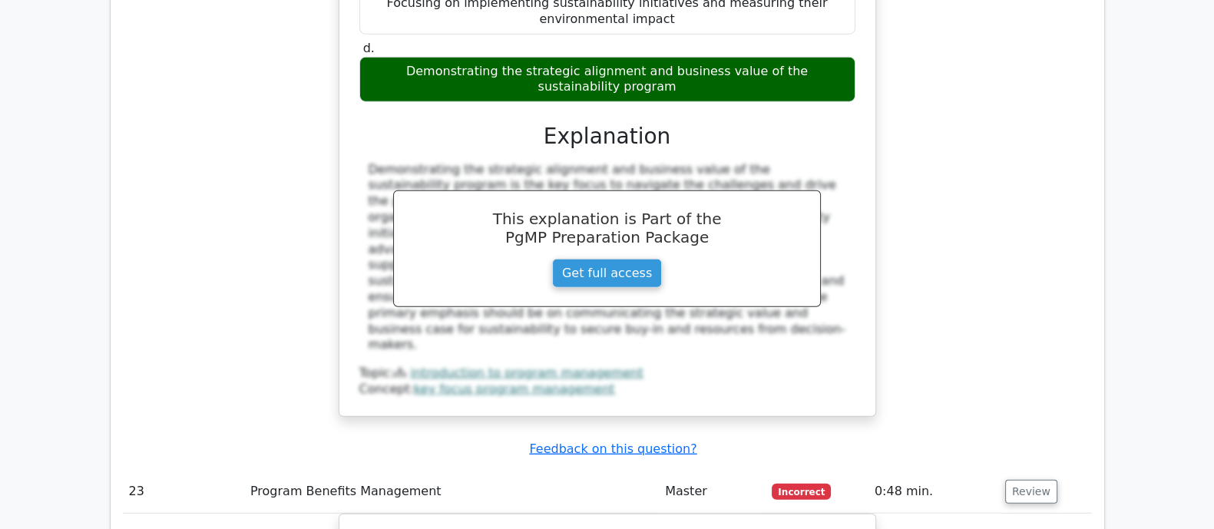
scroll to position [19581, 0]
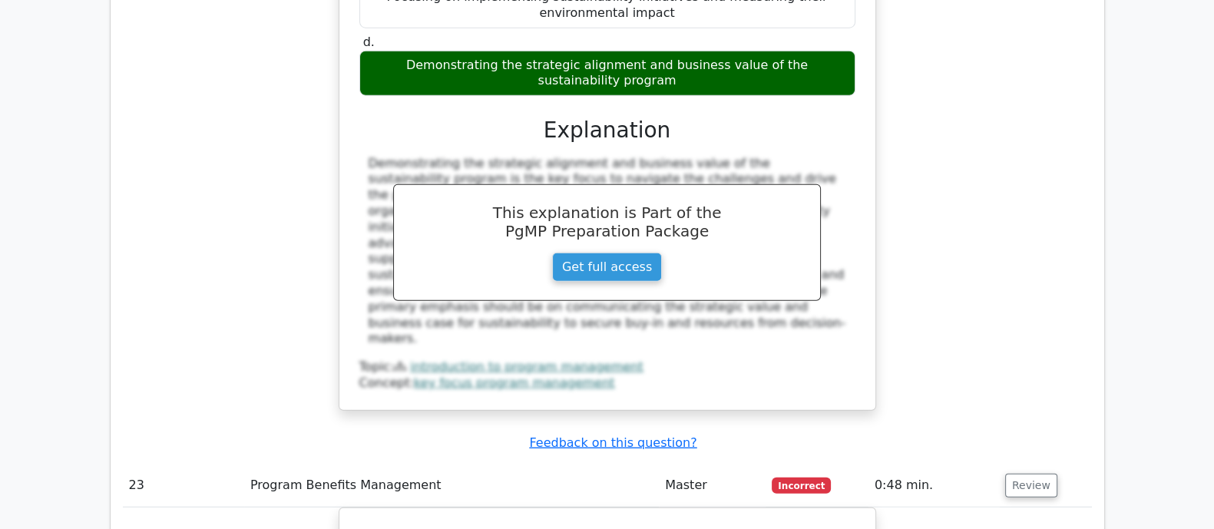
drag, startPoint x: 350, startPoint y: 120, endPoint x: 711, endPoint y: 357, distance: 431.9
copy div "In the context of program management, what can be defined as a high-level, over…"
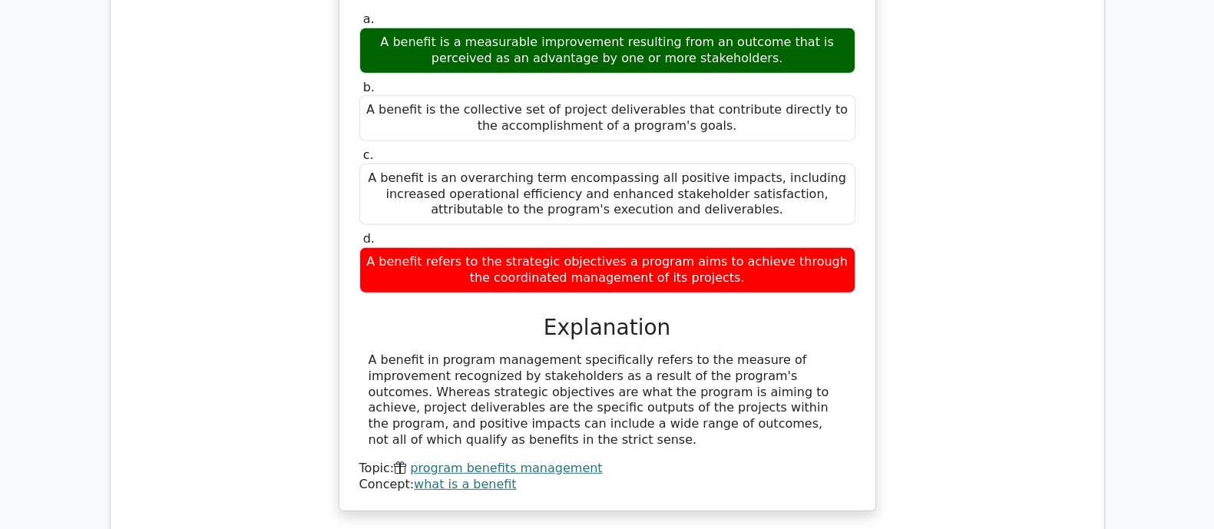
scroll to position [20253, 0]
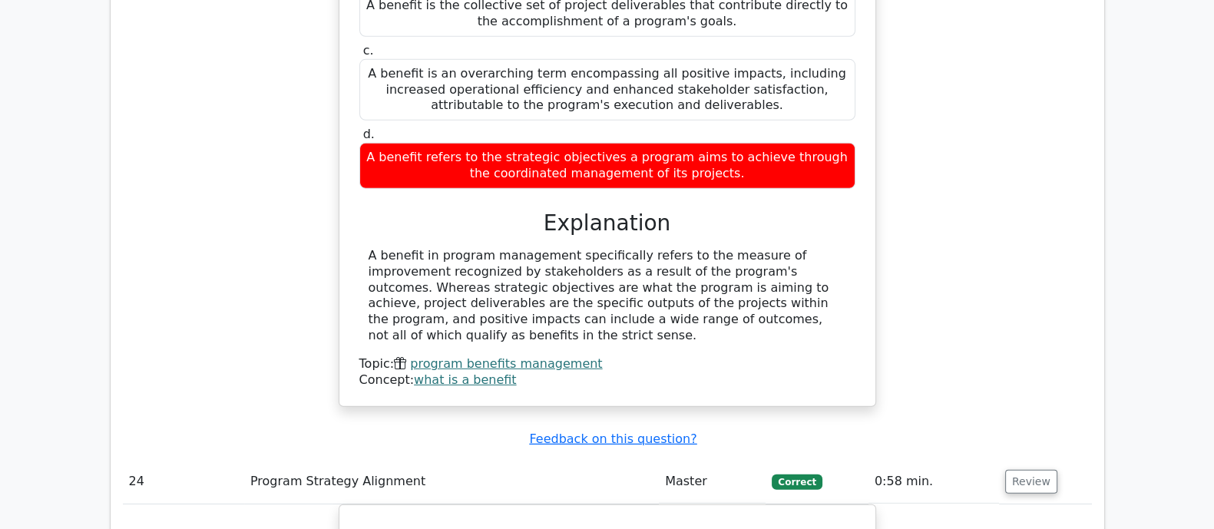
drag, startPoint x: 359, startPoint y: 184, endPoint x: 831, endPoint y: 490, distance: 562.3
copy div "As a program manager, you have noticed that some project managers are making de…"
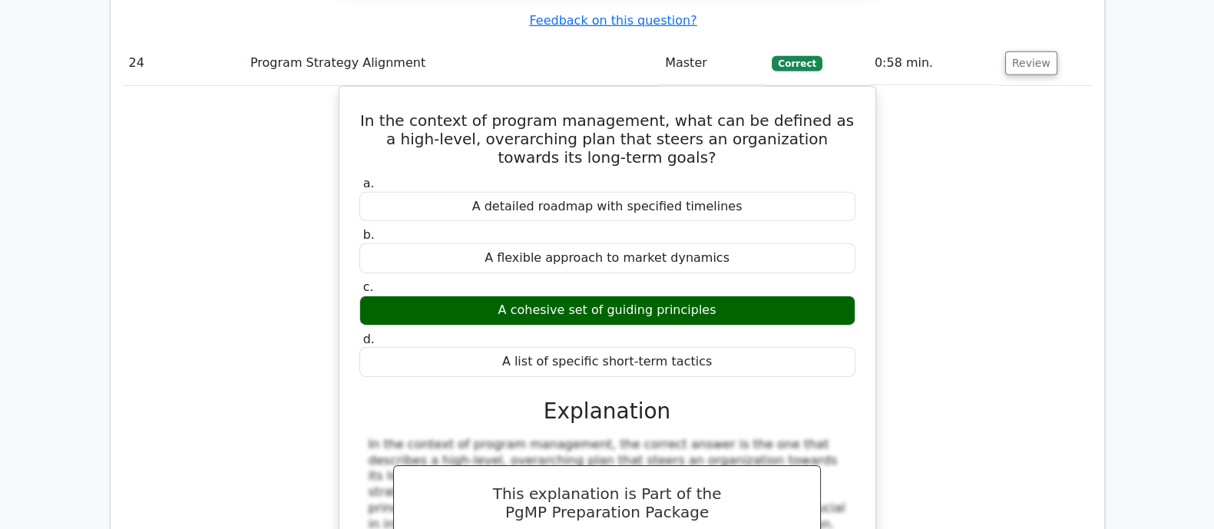
scroll to position [21021, 0]
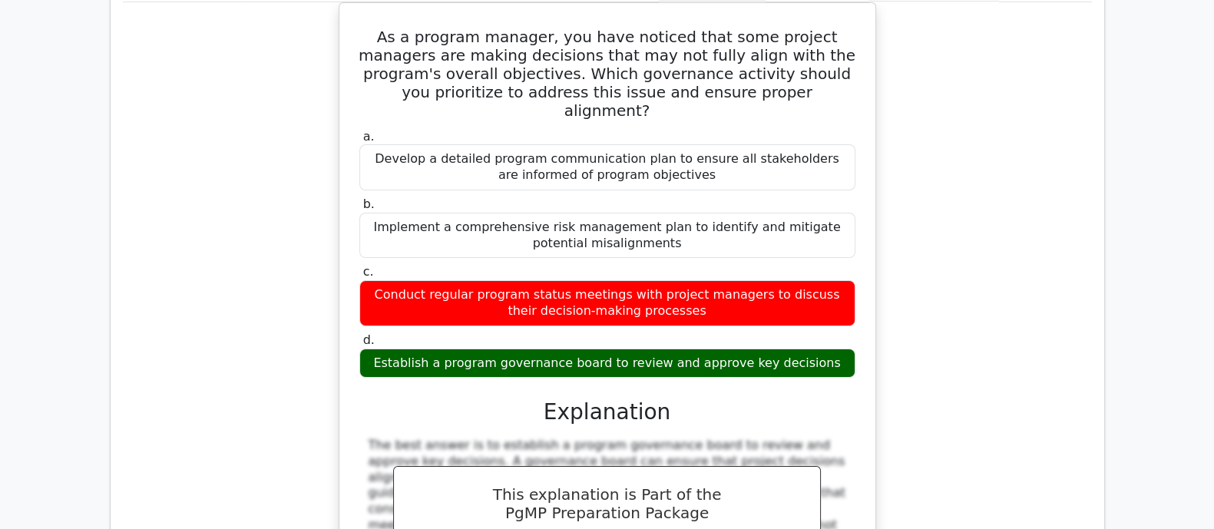
scroll to position [21693, 0]
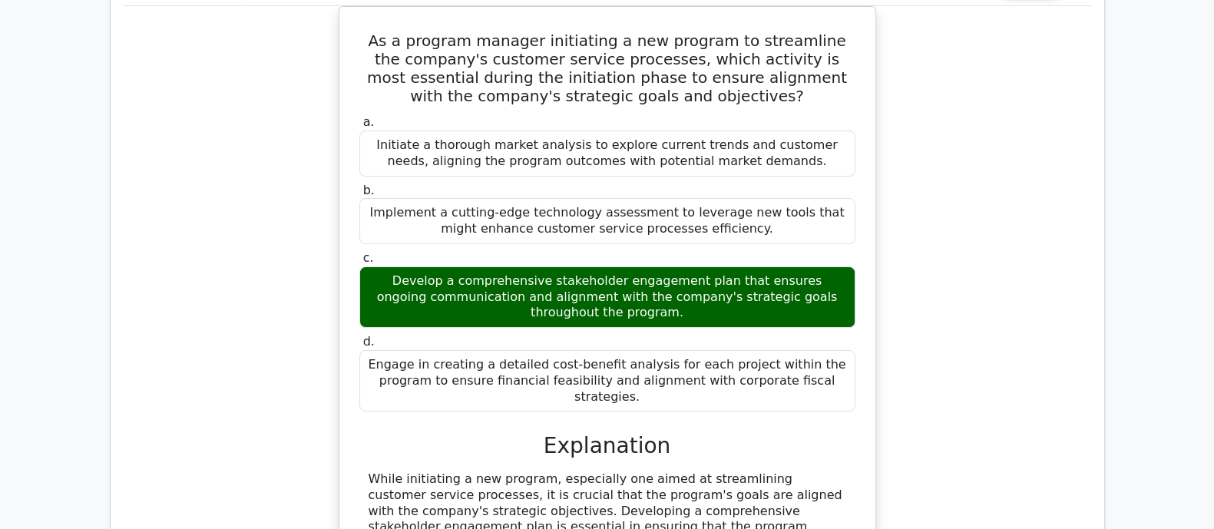
scroll to position [22460, 0]
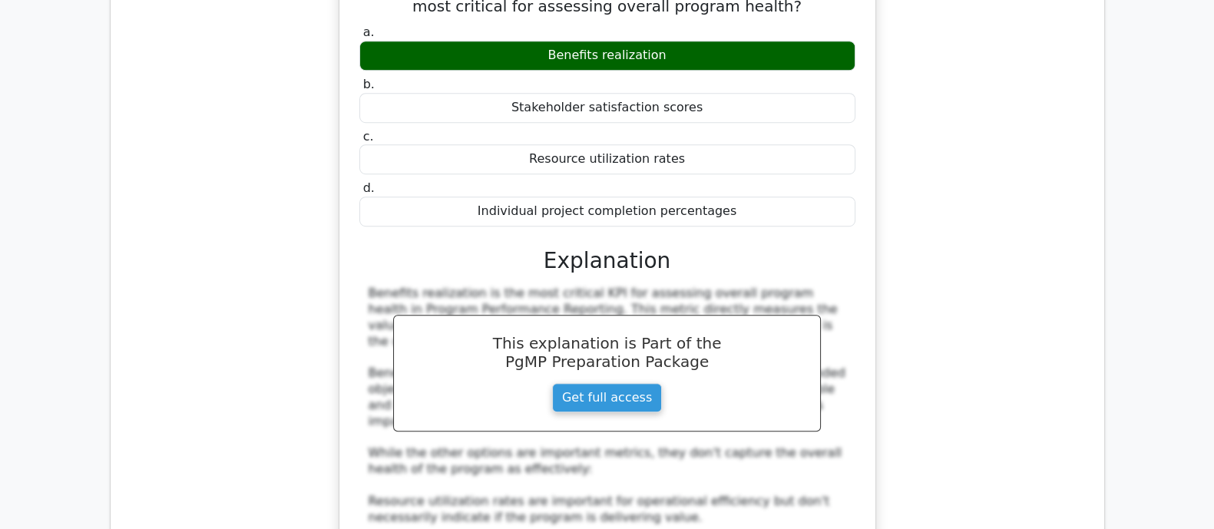
scroll to position [23228, 0]
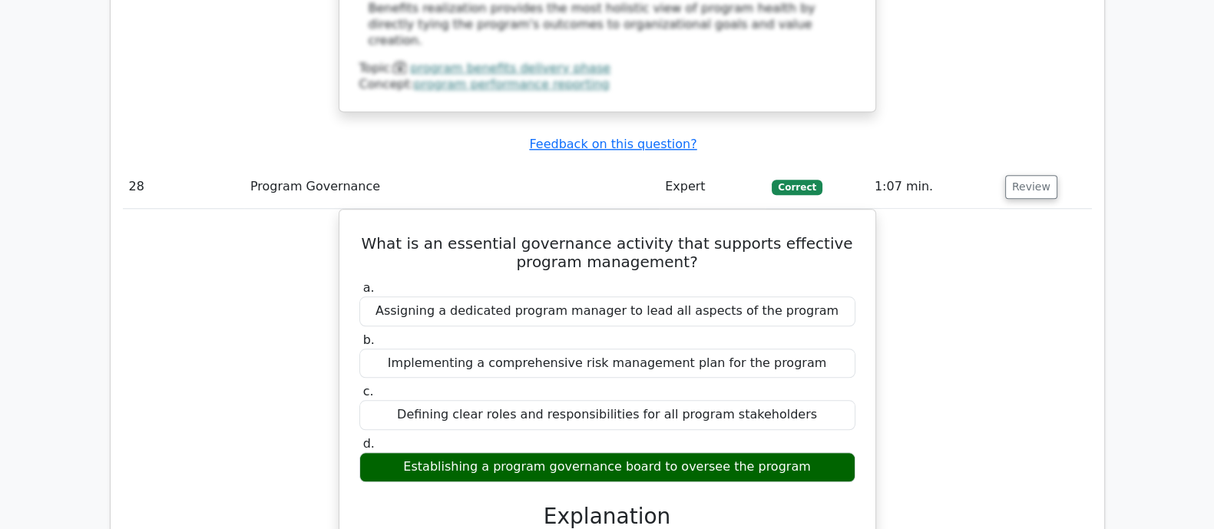
scroll to position [23804, 0]
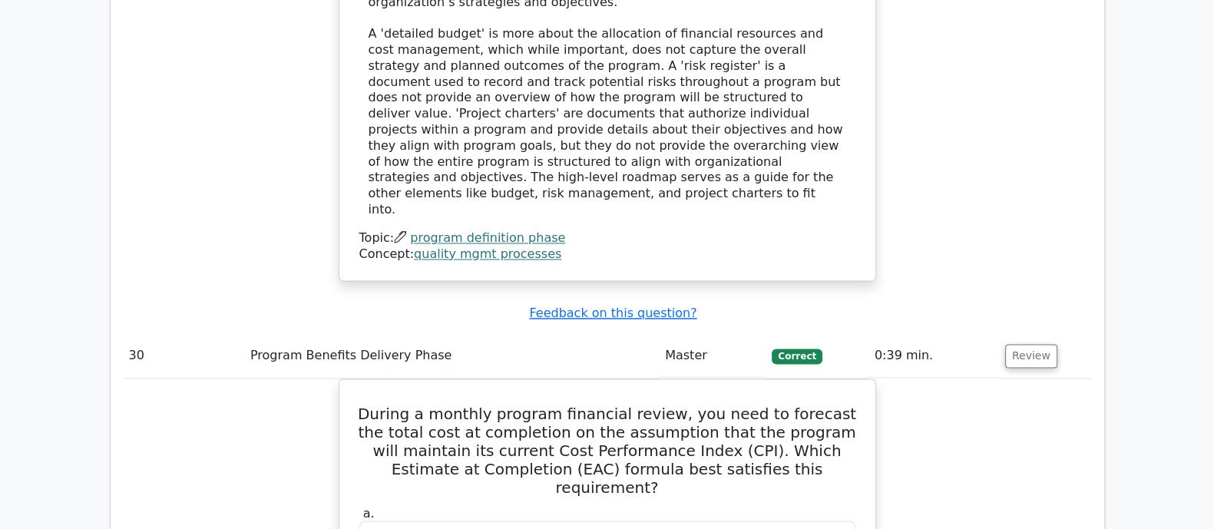
scroll to position [25201, 0]
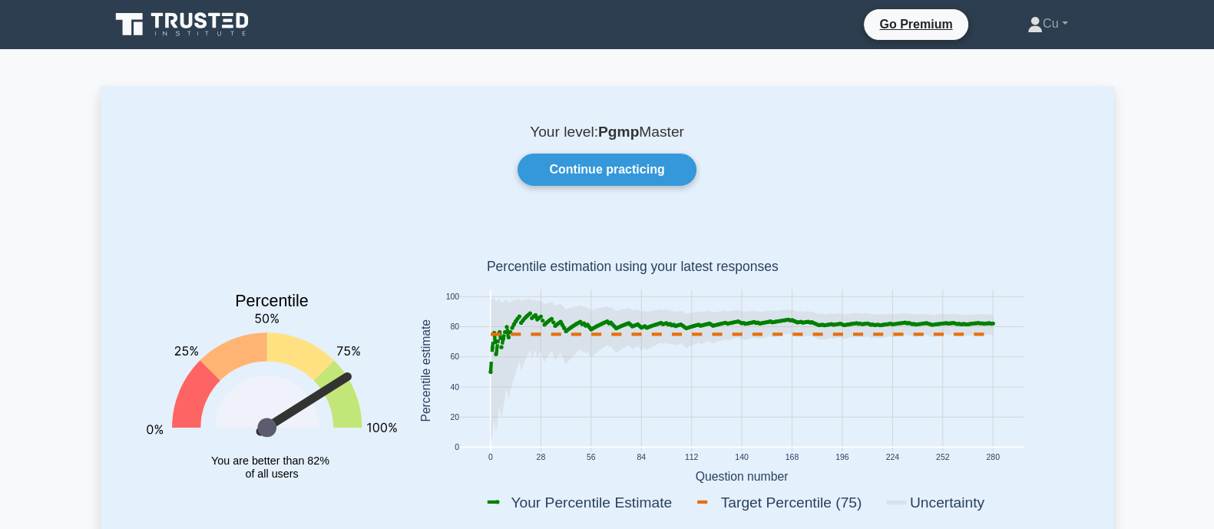
scroll to position [288, 0]
